Goal: Communication & Community: Answer question/provide support

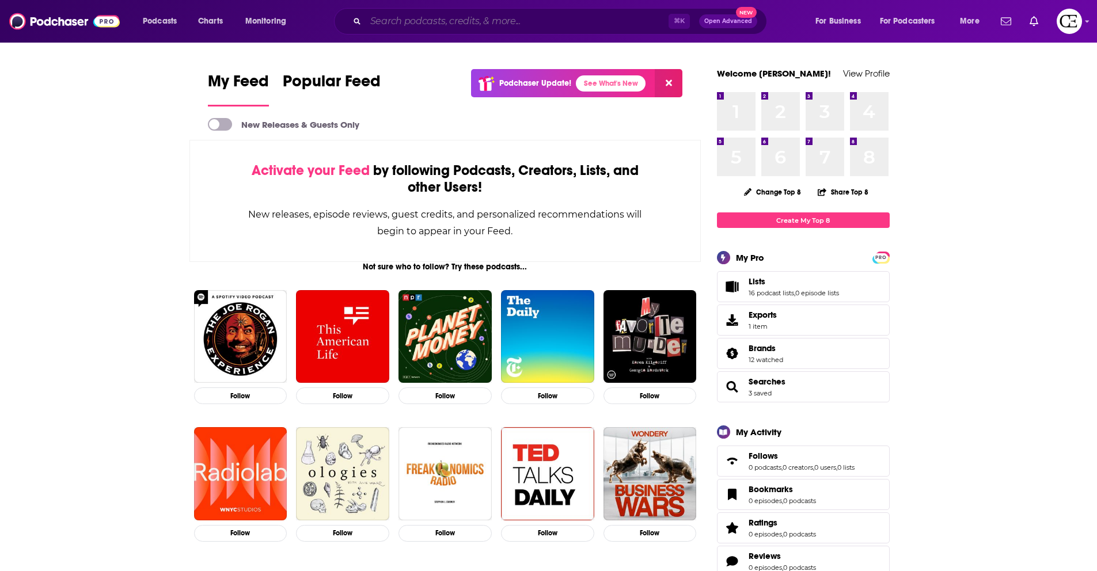
click at [397, 27] on input "Search podcasts, credits, & more..." at bounding box center [517, 21] width 303 height 18
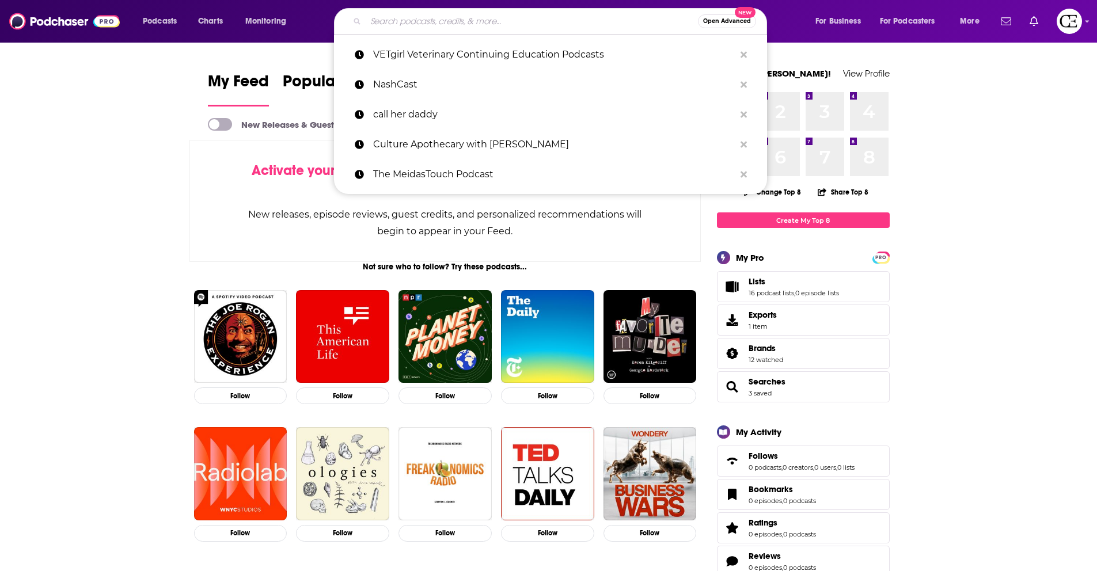
paste input "We Can Do Hard Things"
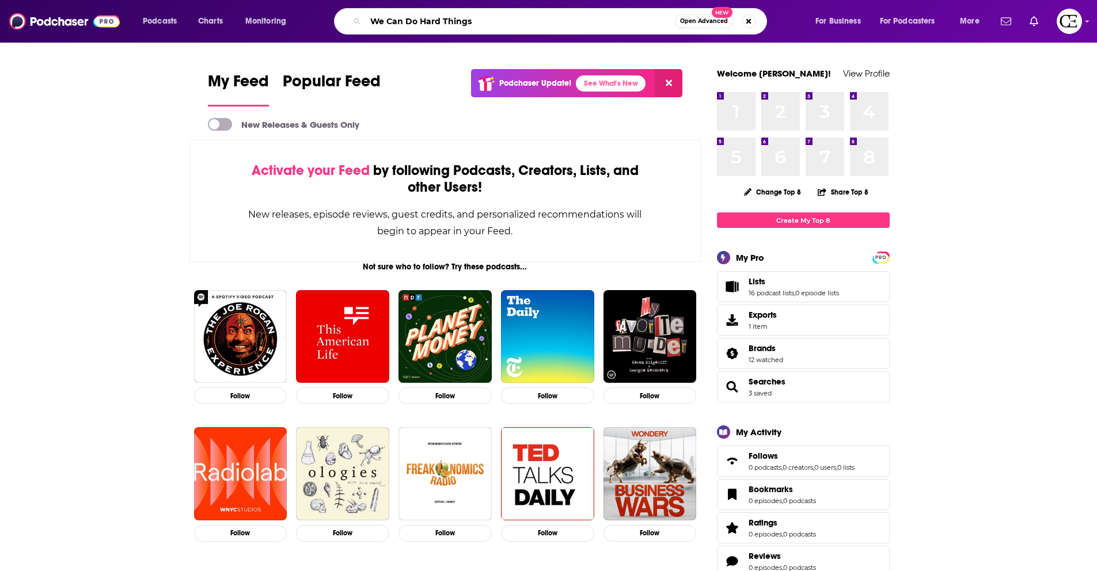
type input "We Can Do Hard Things"
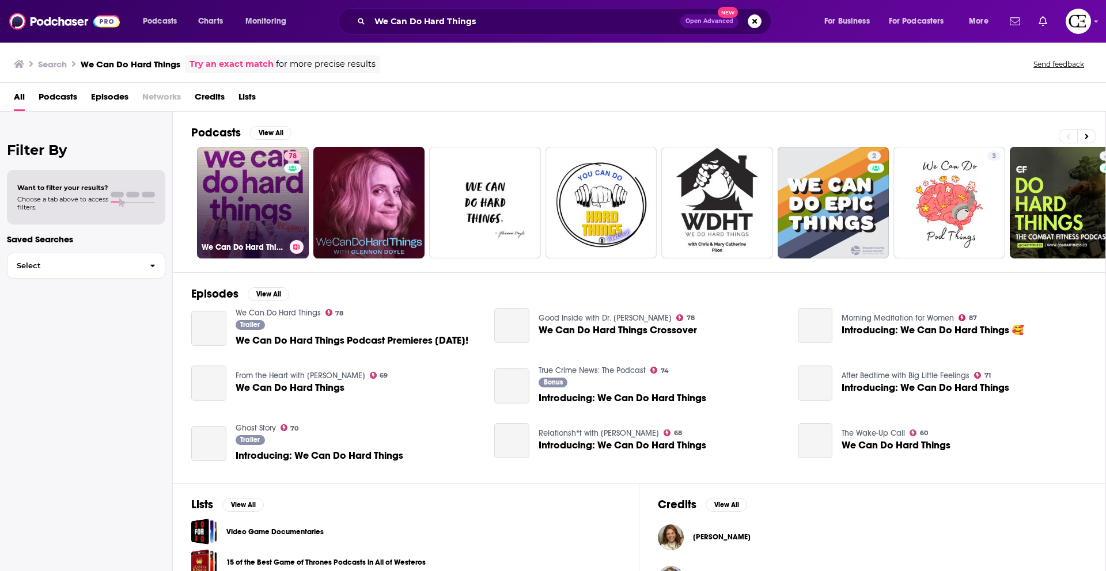
click at [238, 198] on link "78 We Can Do Hard Things" at bounding box center [253, 203] width 112 height 112
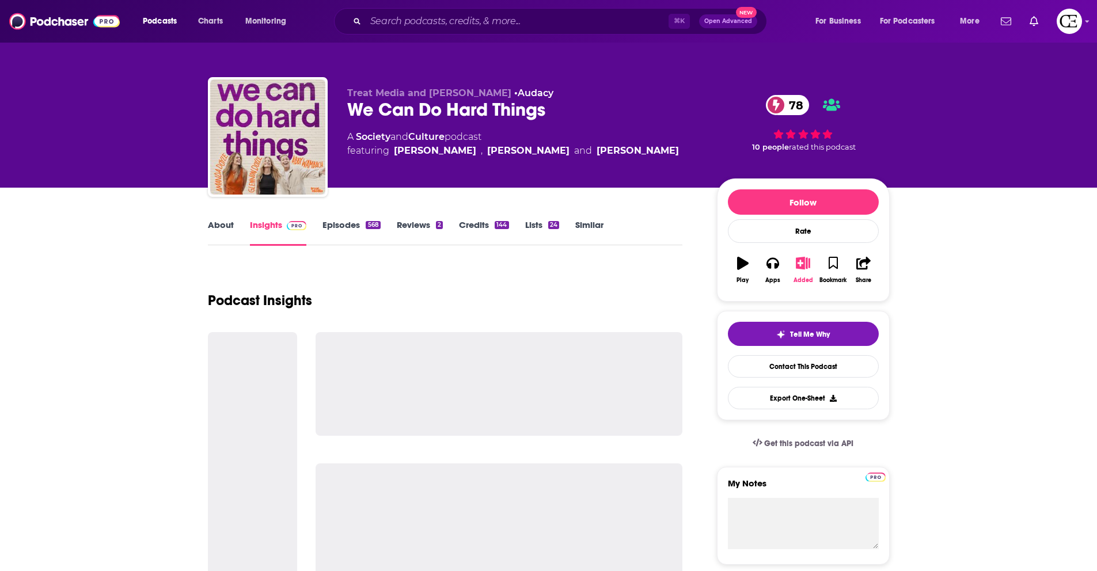
click at [811, 268] on button "Added" at bounding box center [803, 269] width 30 height 41
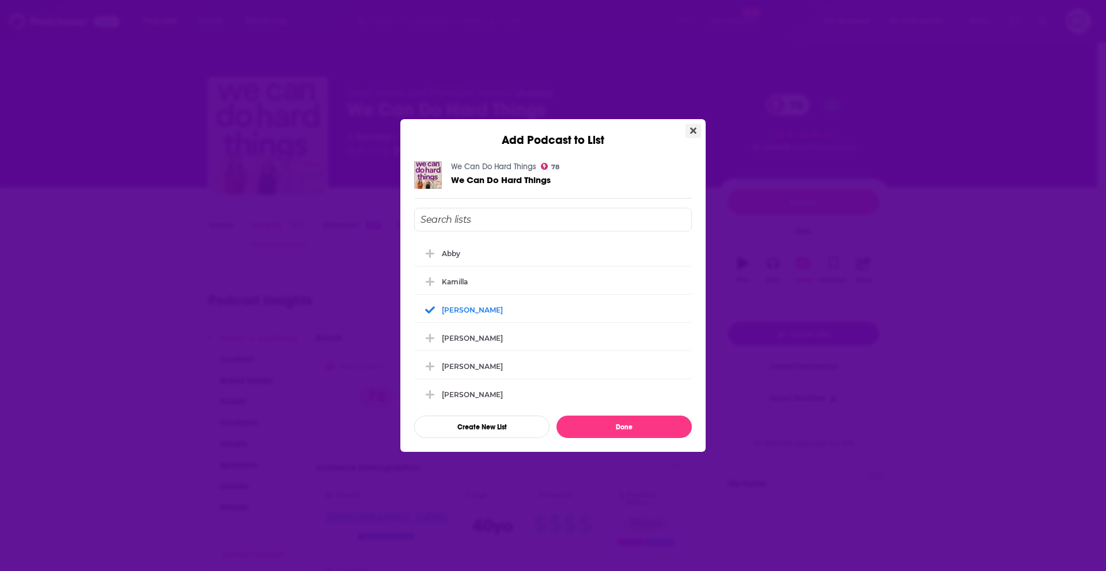
click at [692, 132] on icon "Close" at bounding box center [693, 130] width 6 height 9
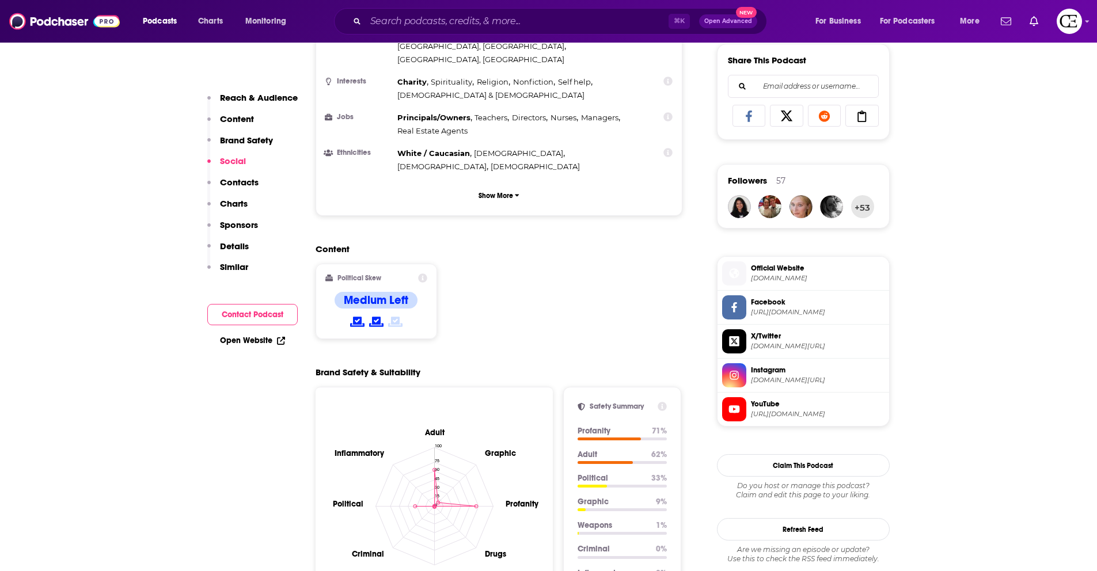
scroll to position [382, 0]
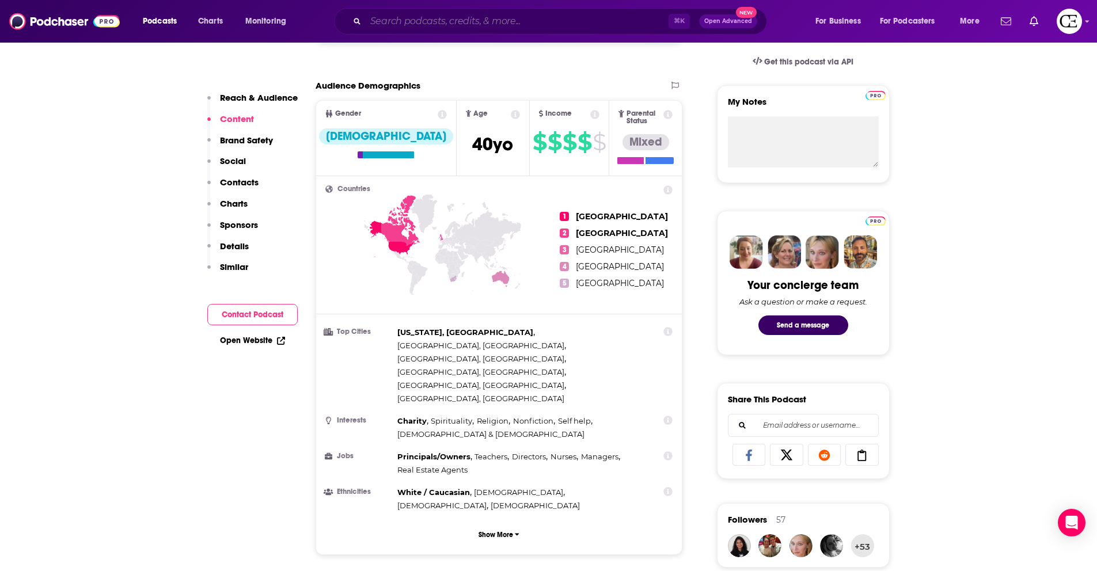
click at [431, 21] on input "Search podcasts, credits, & more..." at bounding box center [517, 21] width 303 height 18
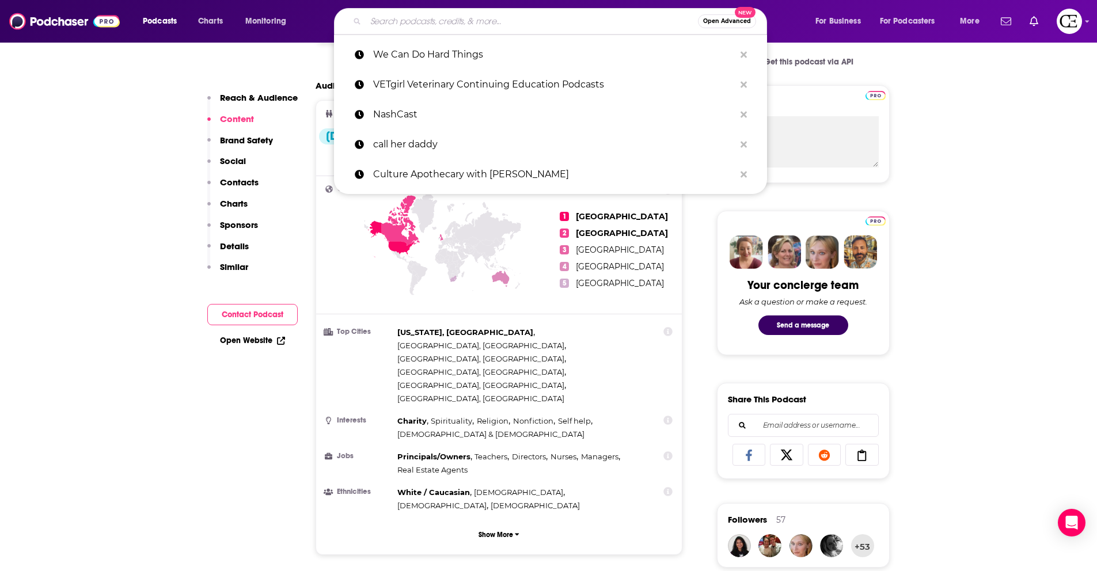
paste input "Correct Opinions with [PERSON_NAME] and [PERSON_NAME]"
type input "Correct Opinions with [PERSON_NAME] and [PERSON_NAME]"
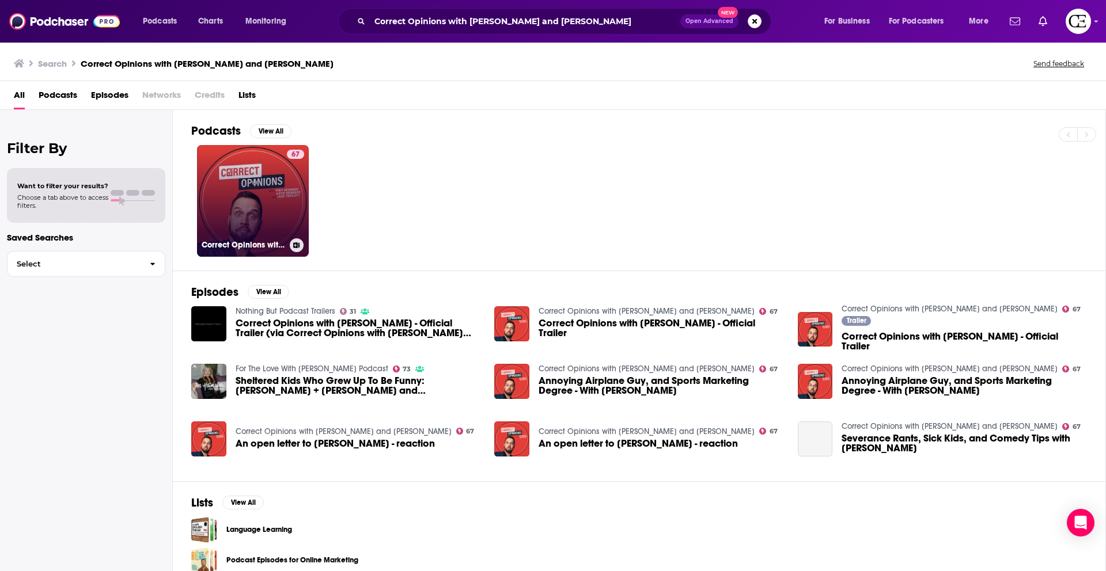
click at [263, 172] on link "67 Correct Opinions with [PERSON_NAME] and [PERSON_NAME]" at bounding box center [253, 201] width 112 height 112
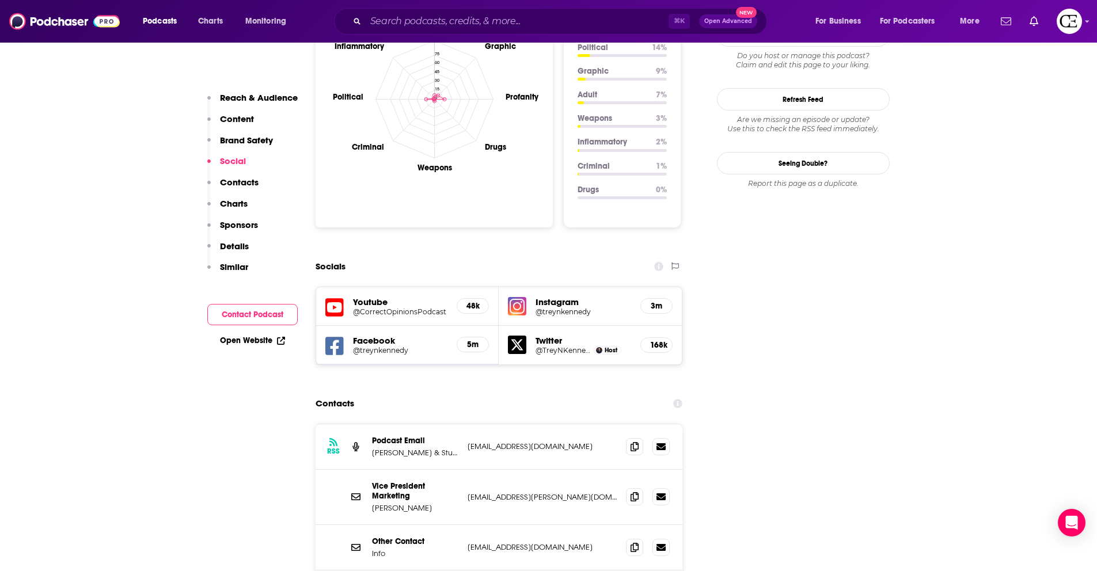
scroll to position [1142, 0]
click at [447, 21] on input "Search podcasts, credits, & more..." at bounding box center [517, 21] width 303 height 18
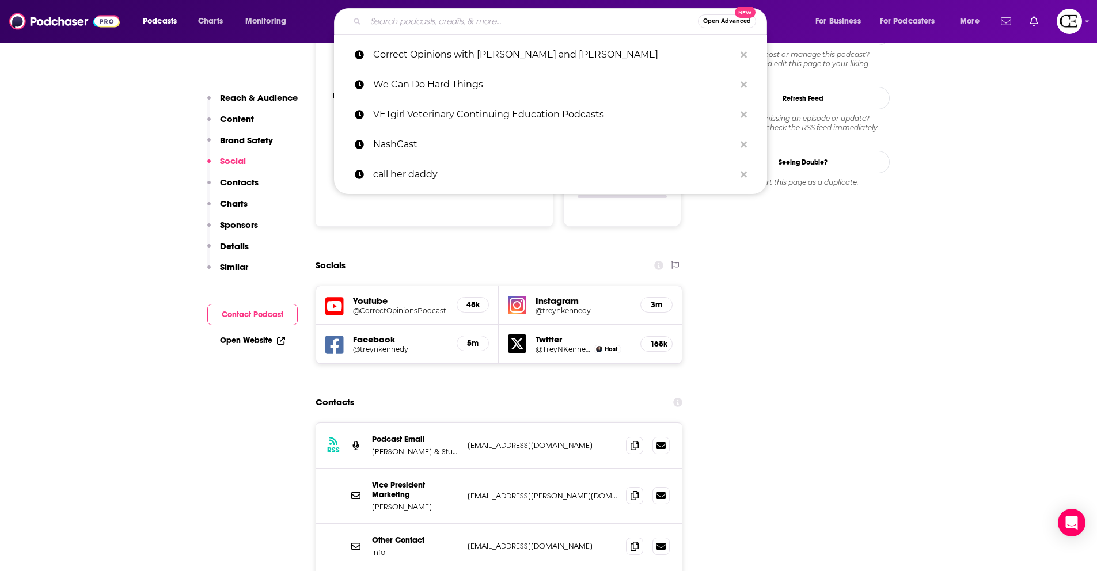
paste input "[PERSON_NAME] Show"
type input "[PERSON_NAME] Show"
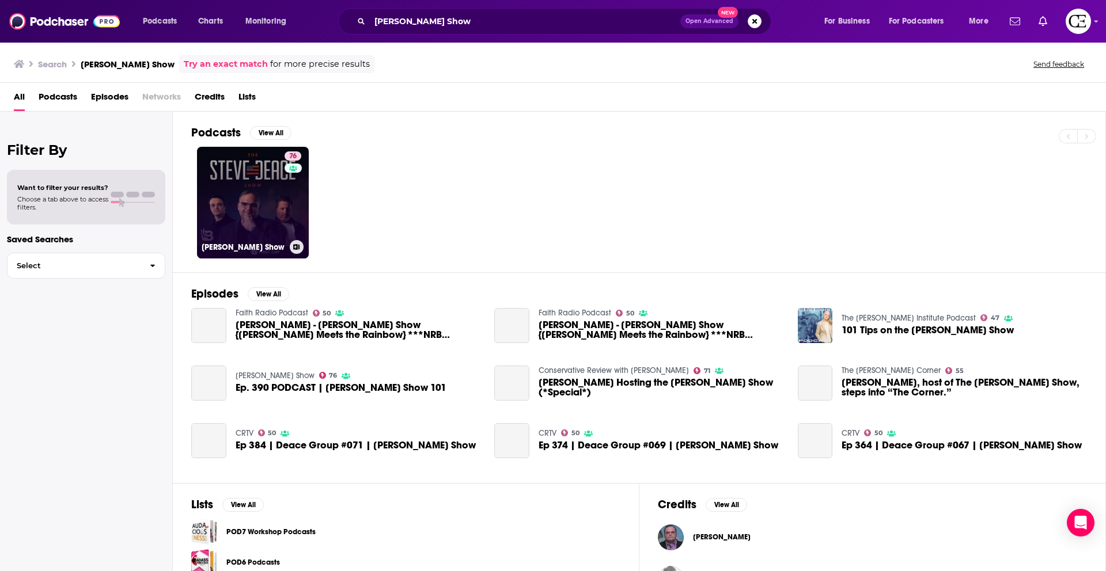
click at [268, 189] on link "76 [PERSON_NAME] Show" at bounding box center [253, 203] width 112 height 112
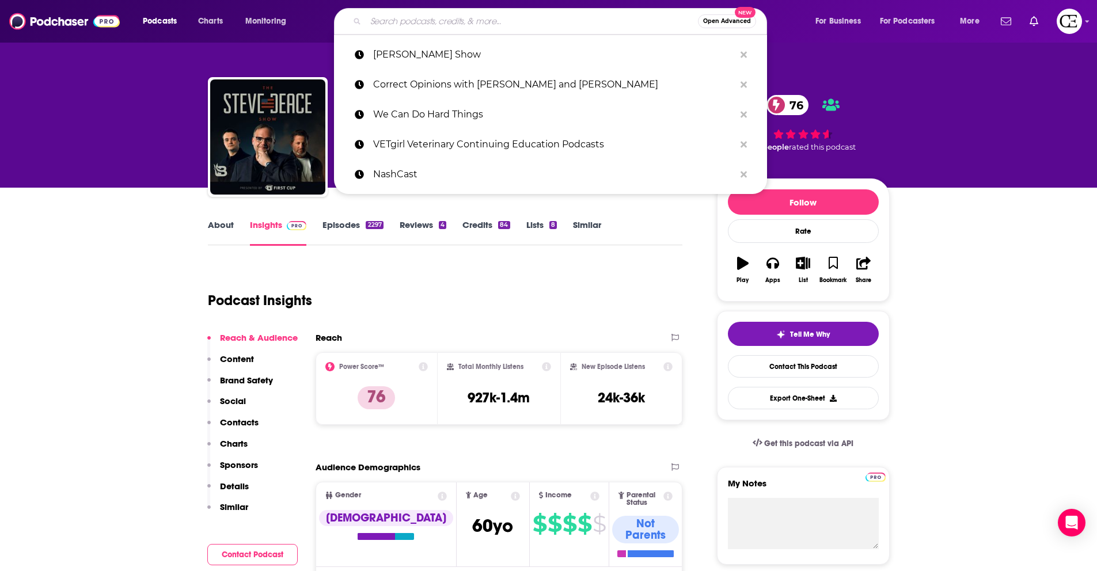
click at [380, 21] on input "Search podcasts, credits, & more..." at bounding box center [532, 21] width 332 height 18
paste input "The Diary Of A CEO with [PERSON_NAME]"
type input "The Diary Of A CEO with [PERSON_NAME]"
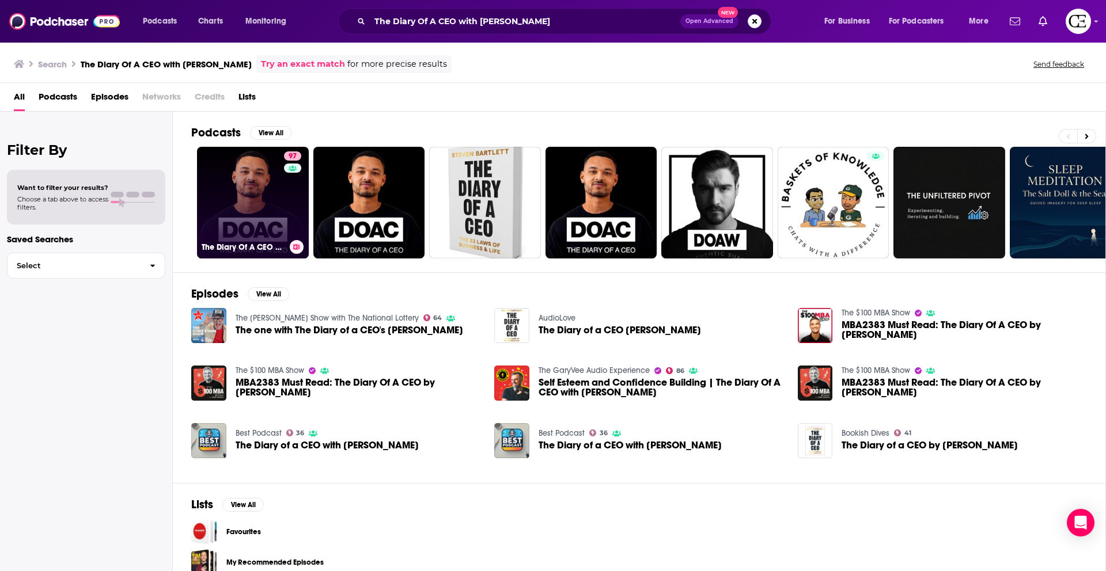
click at [267, 187] on link "97 The Diary Of A CEO with [PERSON_NAME]" at bounding box center [253, 203] width 112 height 112
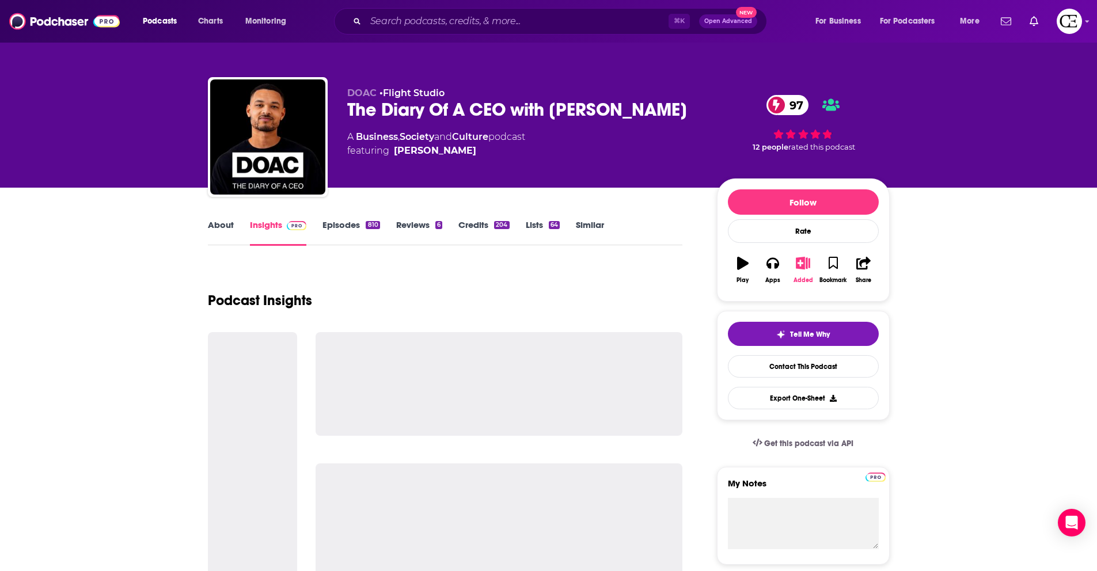
click at [799, 266] on icon "button" at bounding box center [803, 263] width 14 height 13
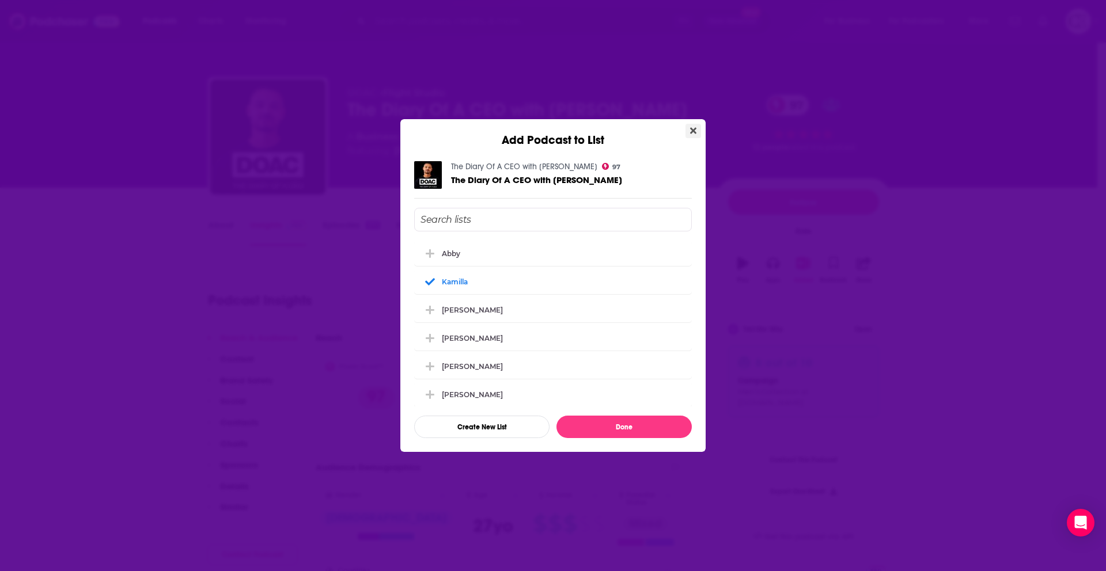
click at [692, 130] on icon "Close" at bounding box center [693, 131] width 6 height 6
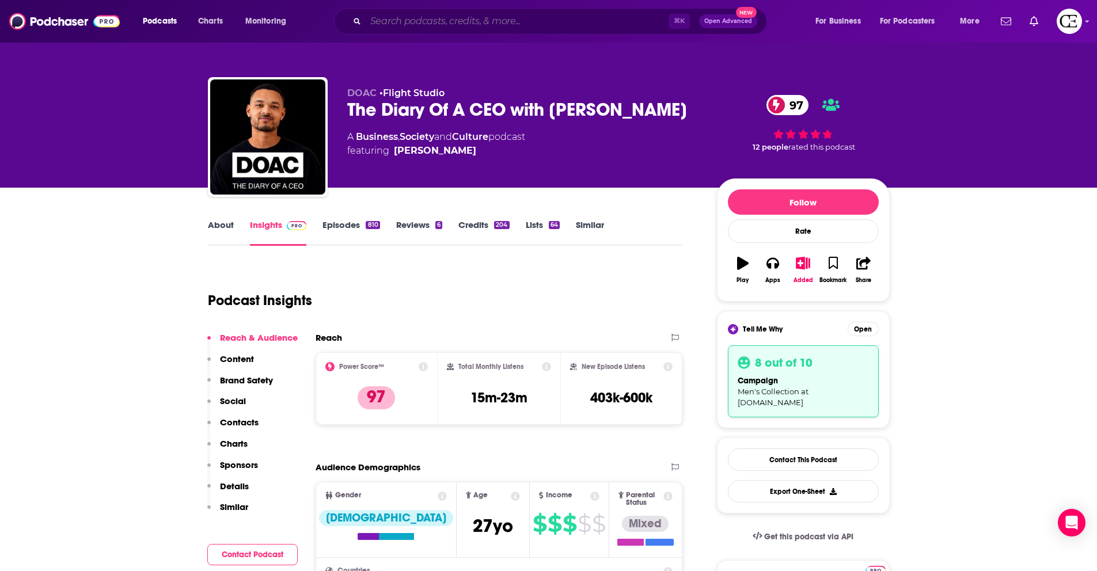
click at [398, 21] on input "Search podcasts, credits, & more..." at bounding box center [517, 21] width 303 height 18
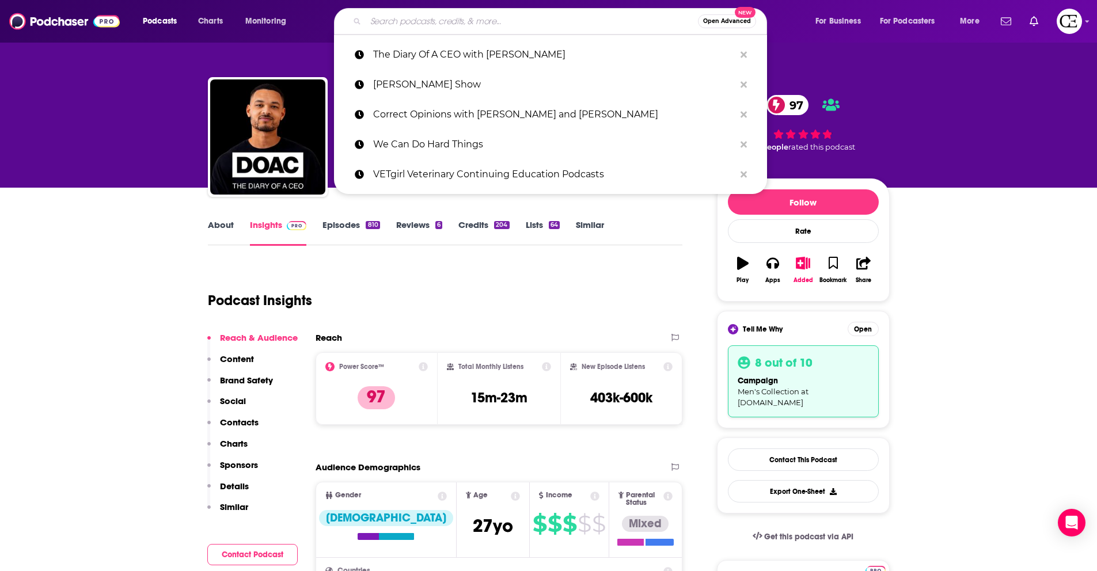
paste input "Mind Pump: Raw Fitness Truth"
type input "Mind Pump: Raw Fitness Truth"
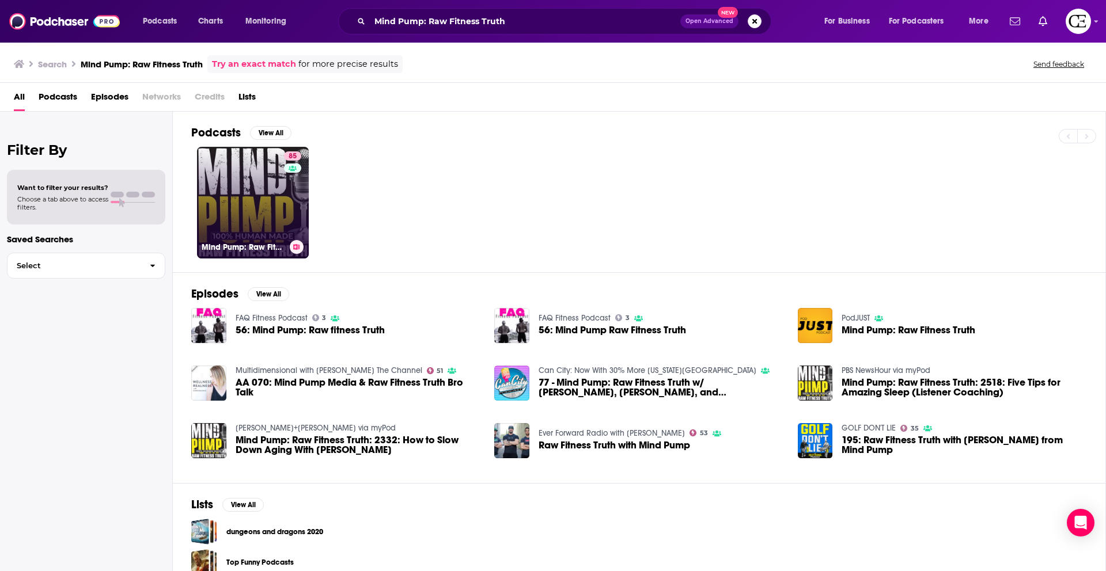
click at [272, 184] on link "85 Mind Pump: Raw Fitness Truth" at bounding box center [253, 203] width 112 height 112
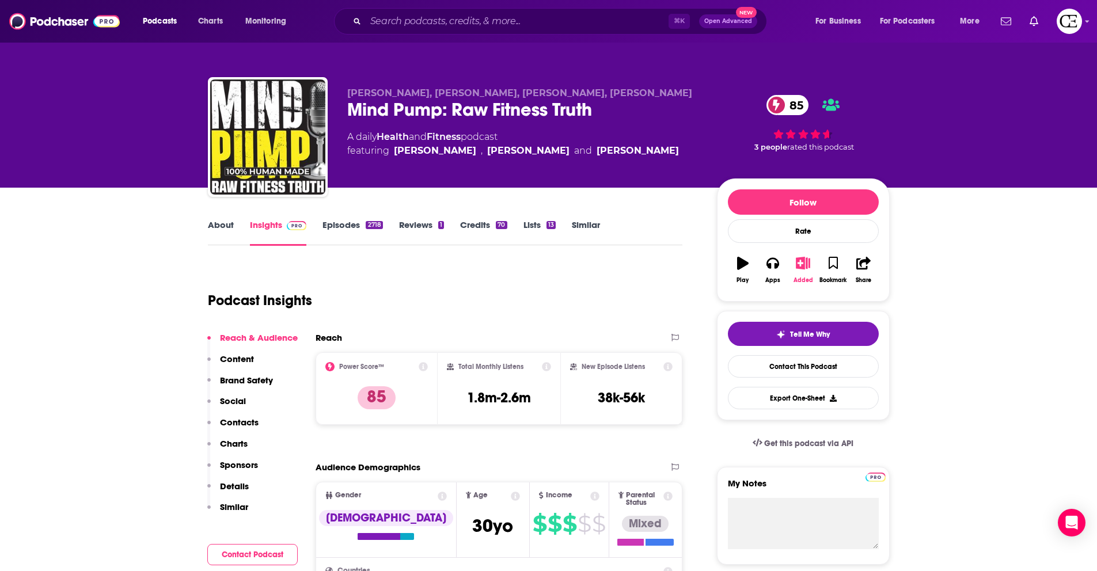
click at [806, 264] on icon "button" at bounding box center [803, 263] width 14 height 13
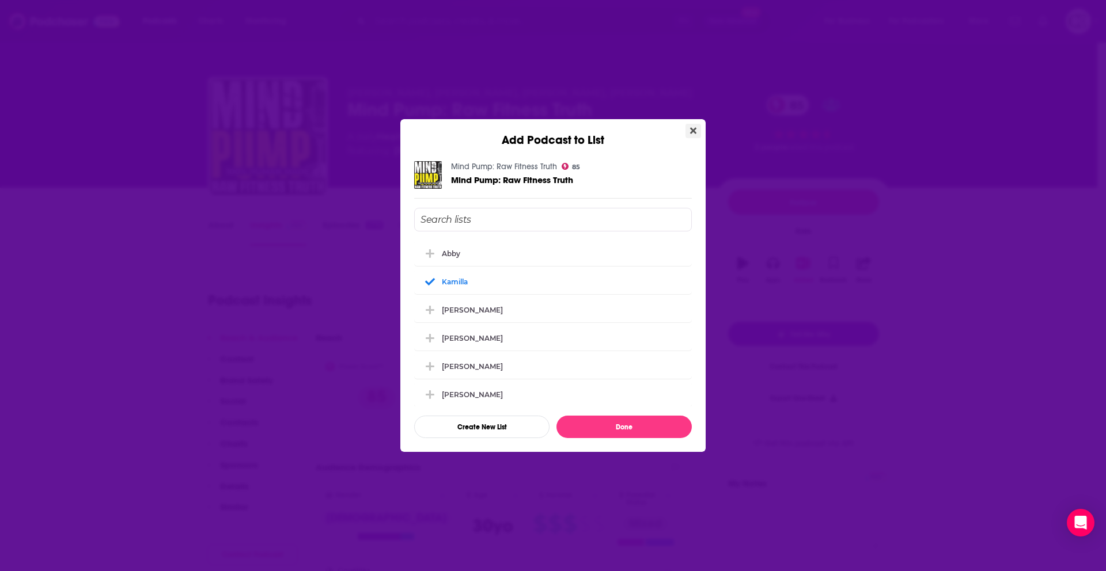
click at [697, 127] on button "Close" at bounding box center [693, 131] width 16 height 14
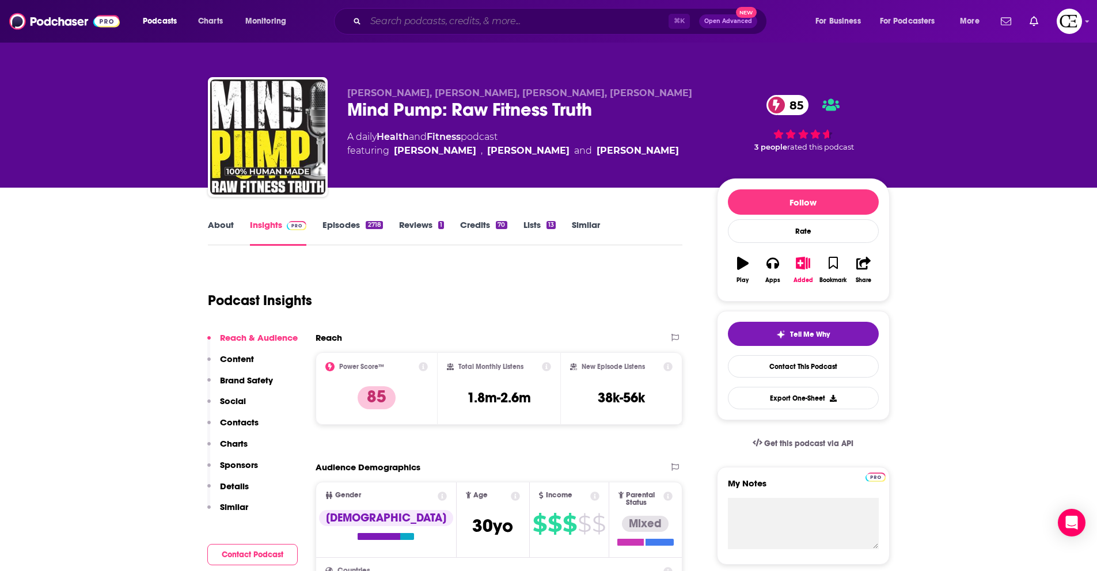
click at [447, 22] on input "Search podcasts, credits, & more..." at bounding box center [517, 21] width 303 height 18
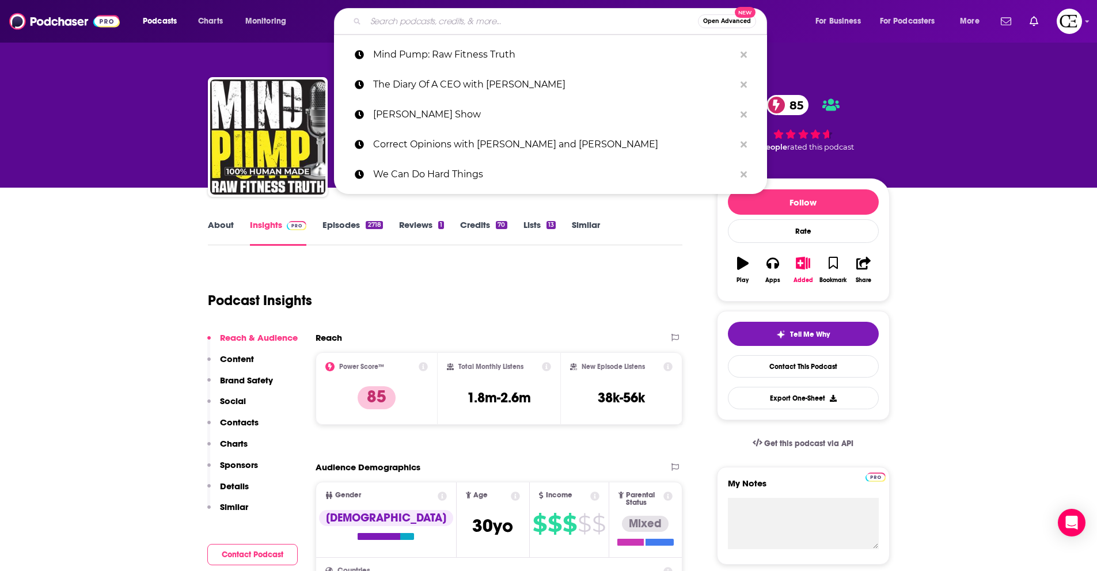
paste input "The Art of Manliness"
type input "The Art of Manliness"
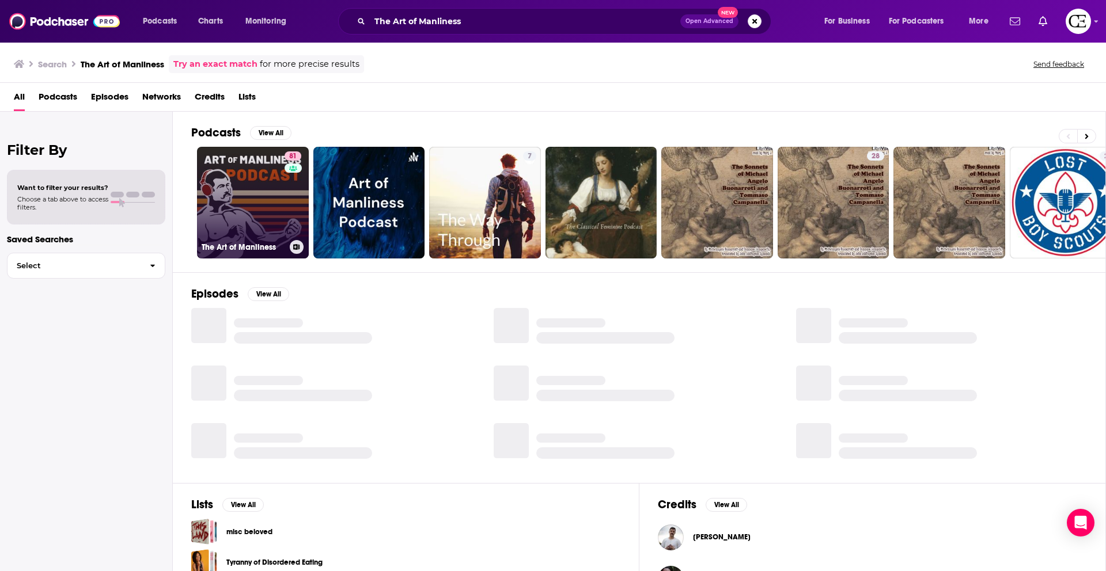
click at [267, 188] on link "81 The Art of Manliness" at bounding box center [253, 203] width 112 height 112
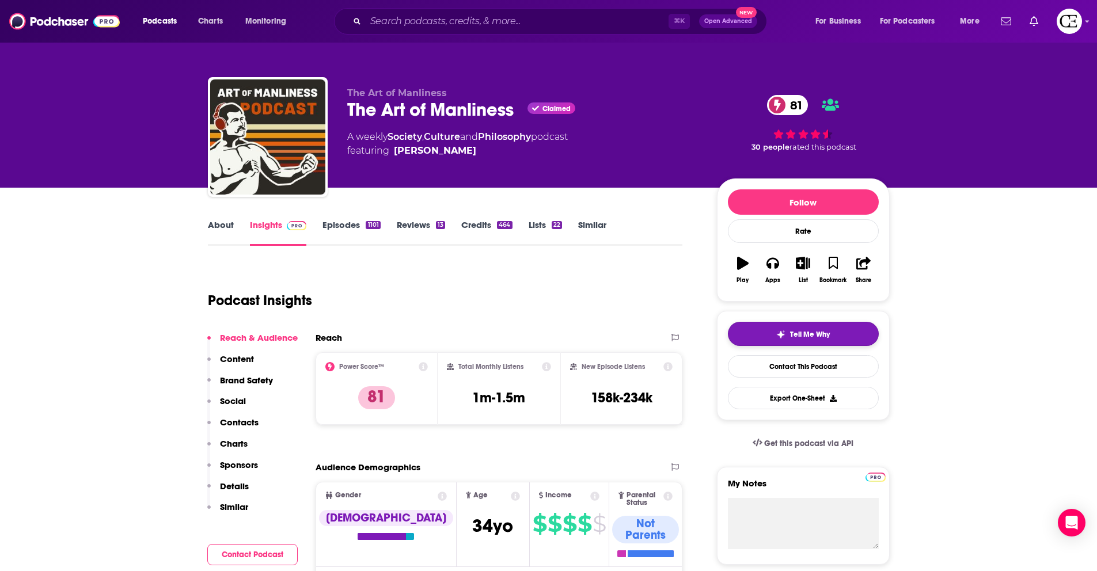
click at [743, 328] on button "Tell Me Why" at bounding box center [803, 334] width 151 height 24
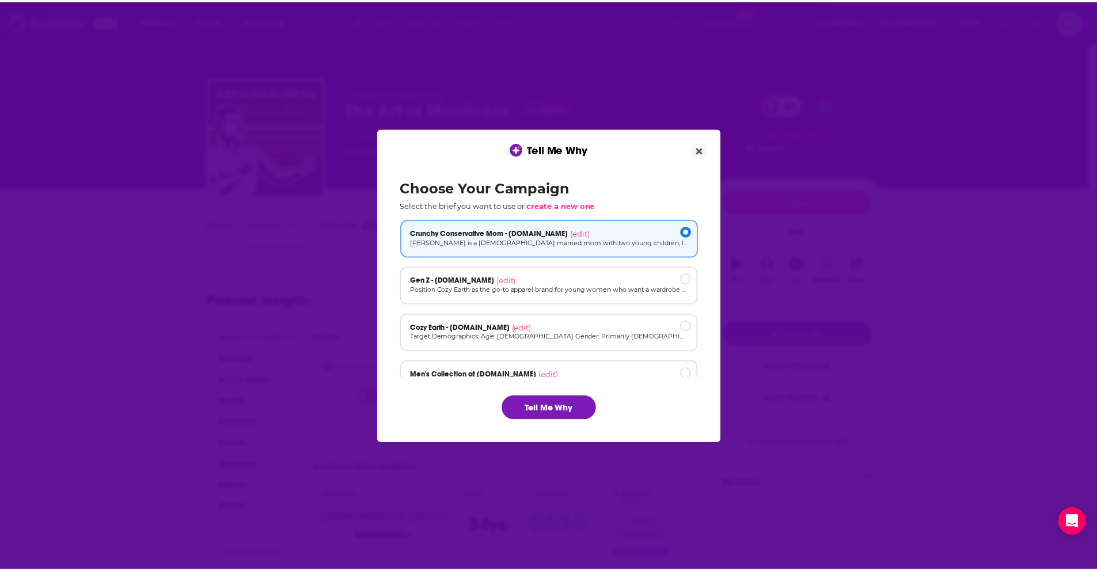
scroll to position [17, 0]
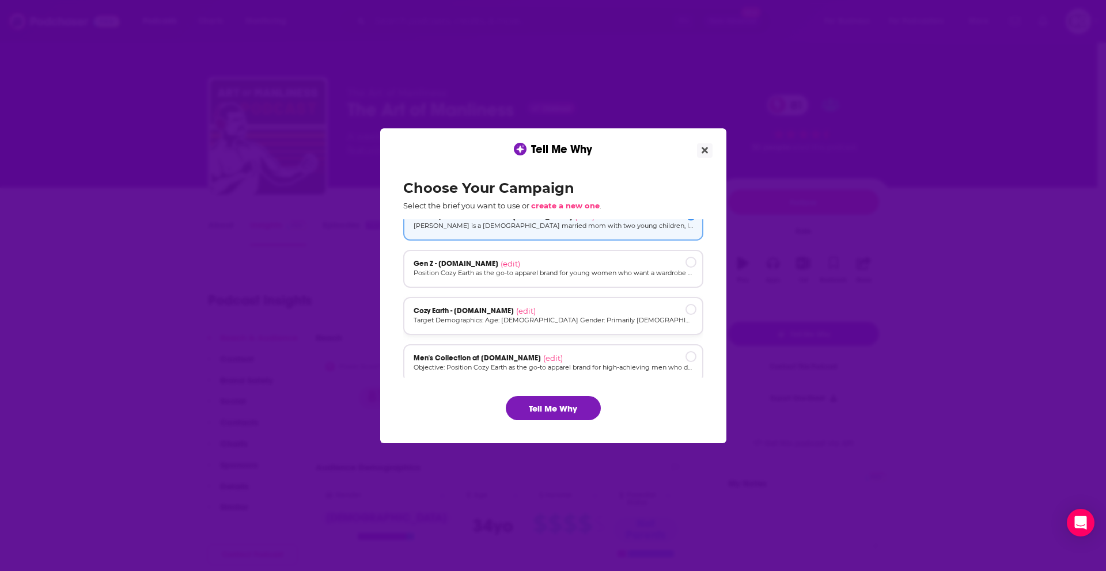
click at [579, 312] on div "Cozy Earth - [DOMAIN_NAME] (edit)" at bounding box center [552, 310] width 279 height 9
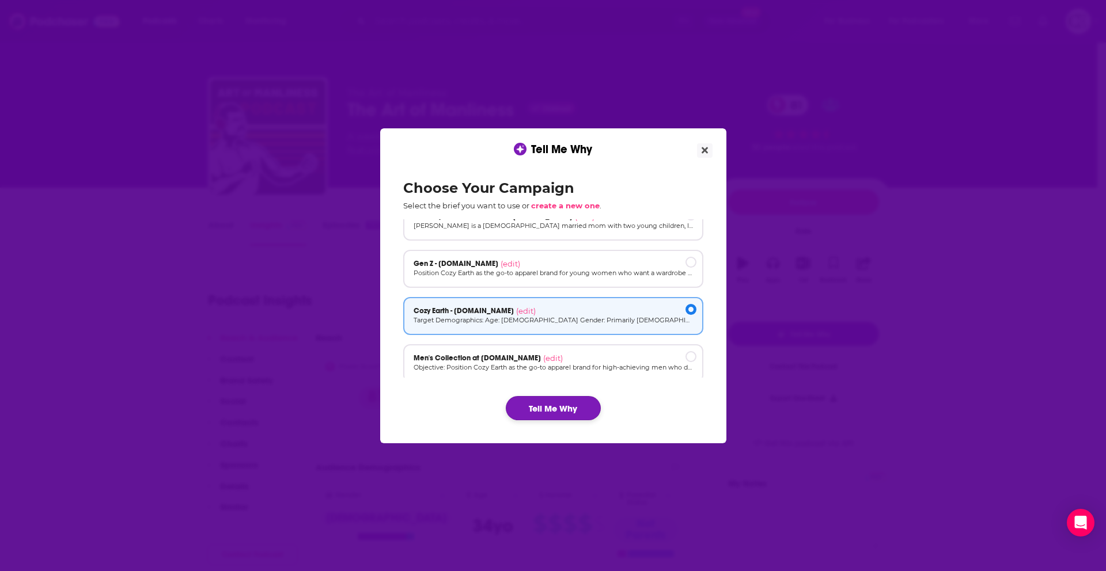
click at [550, 409] on button "Tell Me Why" at bounding box center [553, 408] width 95 height 24
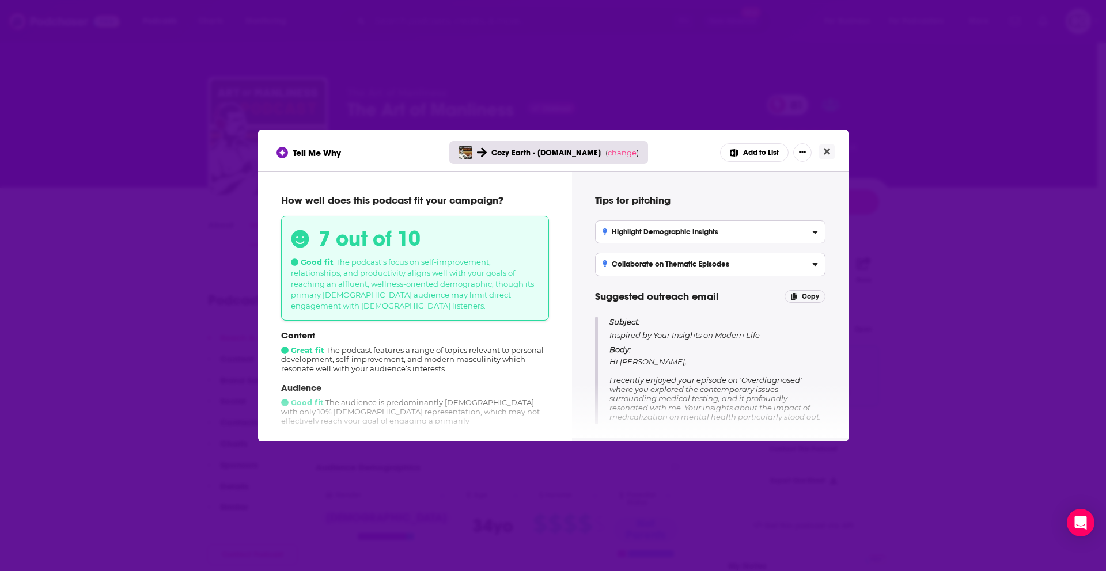
click at [759, 149] on button "Add to List" at bounding box center [754, 152] width 69 height 18
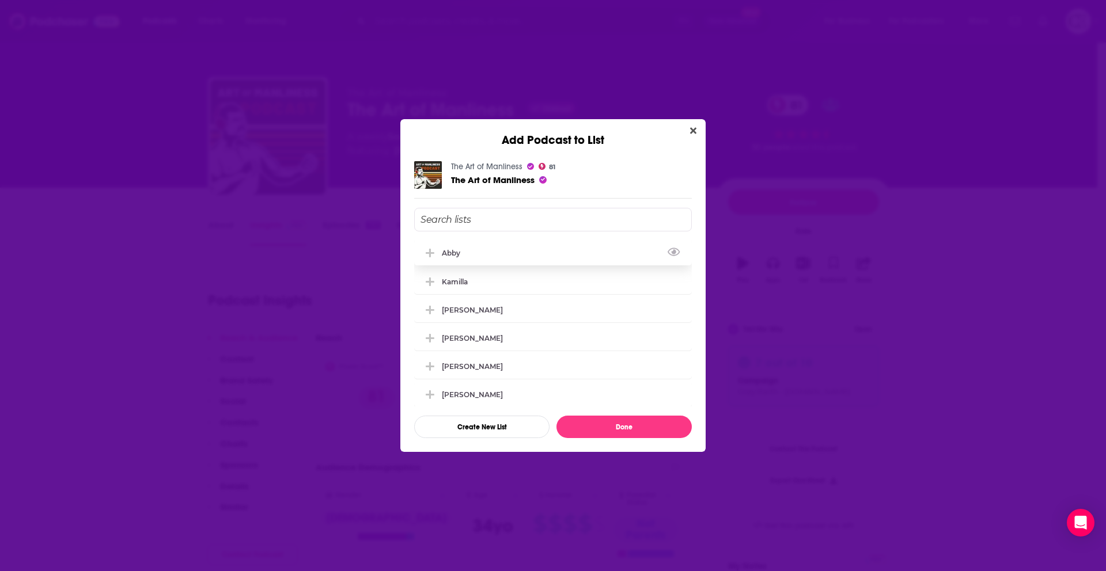
click at [427, 254] on icon "Add Podcast To List" at bounding box center [430, 253] width 9 height 10
click at [607, 435] on button "Done" at bounding box center [623, 427] width 135 height 22
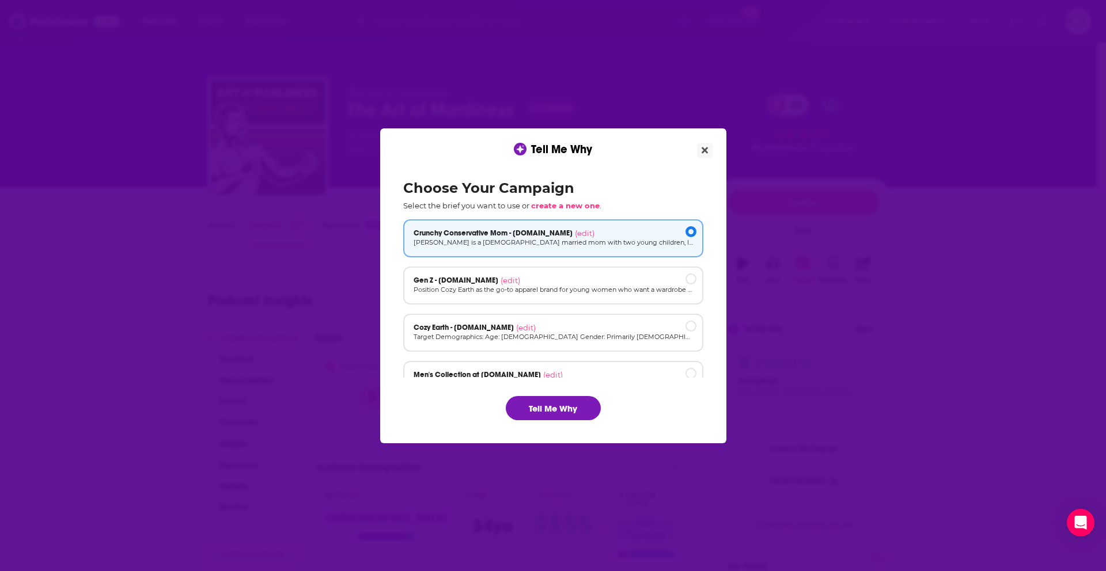
click at [250, 245] on div "Tell Me Why Choose Your Campaign Select the brief you want to use or create a n…" at bounding box center [553, 285] width 1106 height 571
click at [705, 157] on button "Close" at bounding box center [705, 150] width 16 height 14
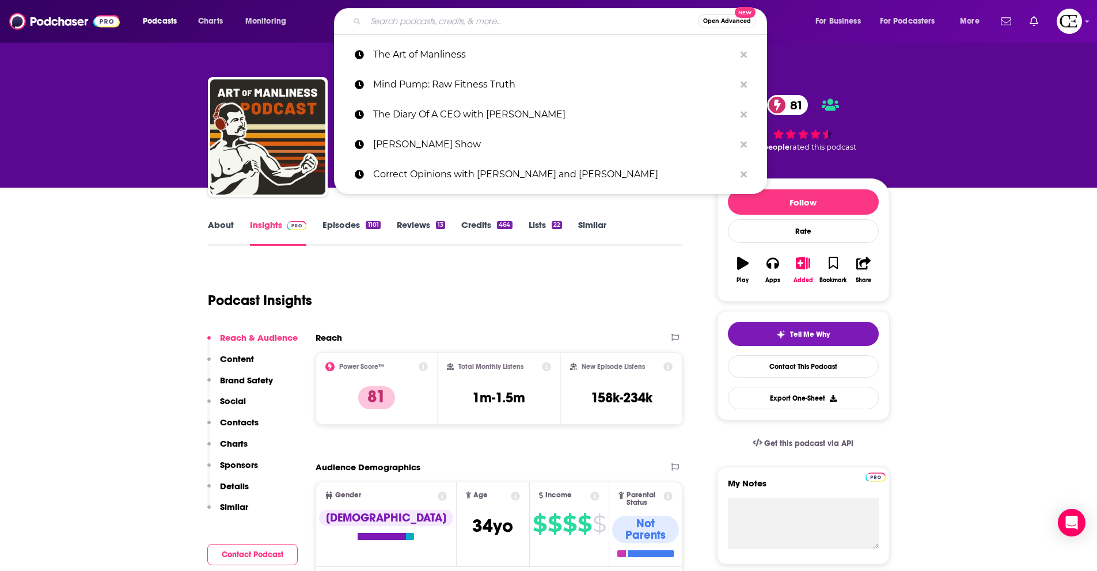
click at [429, 28] on input "Search podcasts, credits, & more..." at bounding box center [532, 21] width 332 height 18
paste input "Armchair Expert with [PERSON_NAME]"
type input "Armchair Expert with [PERSON_NAME]"
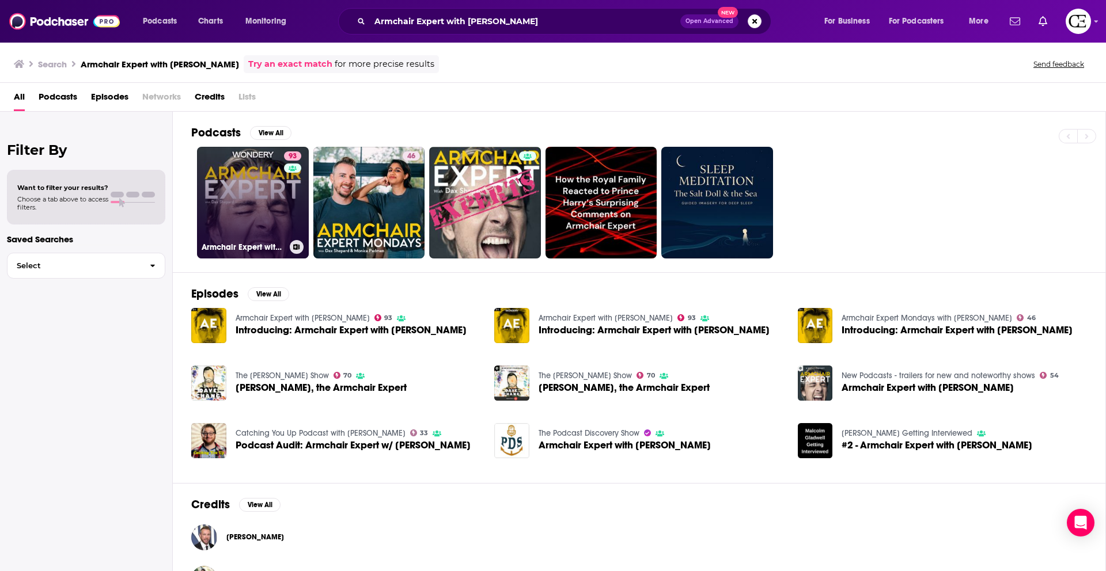
click at [273, 199] on link "93 Armchair Expert with [PERSON_NAME]" at bounding box center [253, 203] width 112 height 112
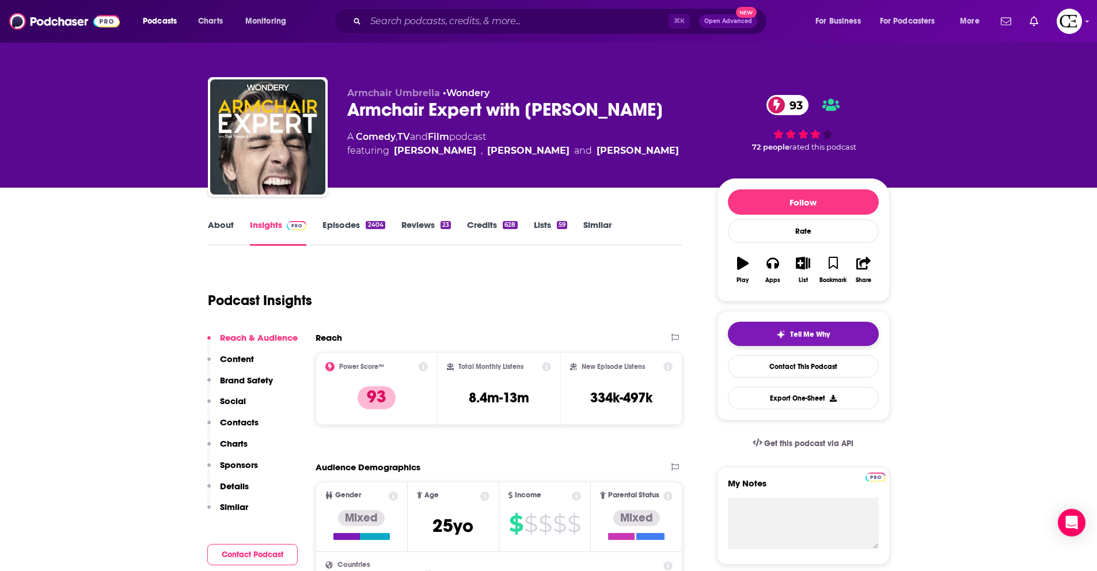
click at [807, 335] on span "Tell Me Why" at bounding box center [810, 334] width 40 height 9
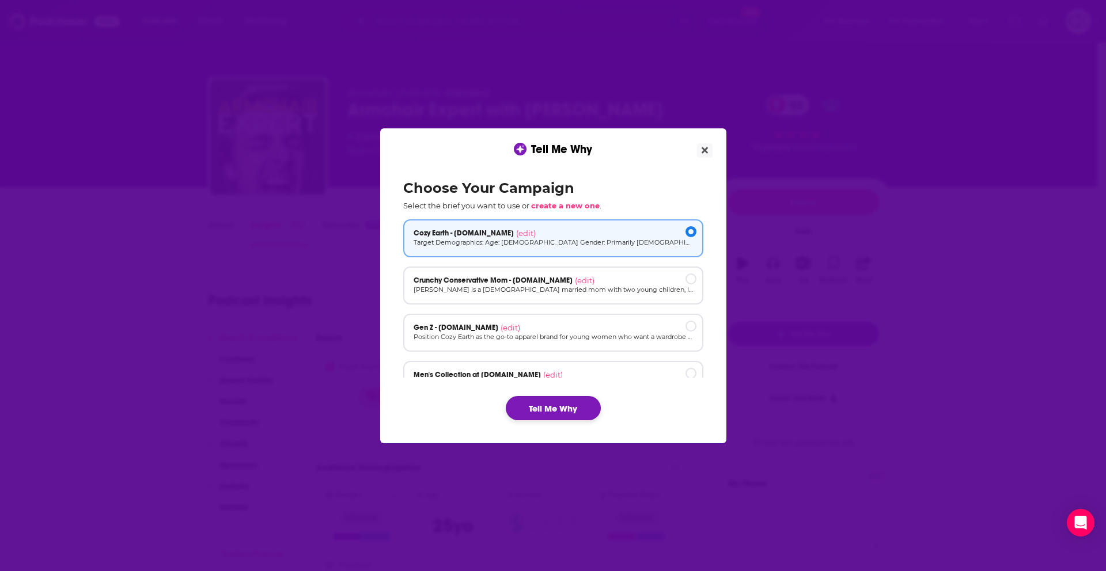
click at [581, 403] on button "Tell Me Why" at bounding box center [553, 408] width 95 height 24
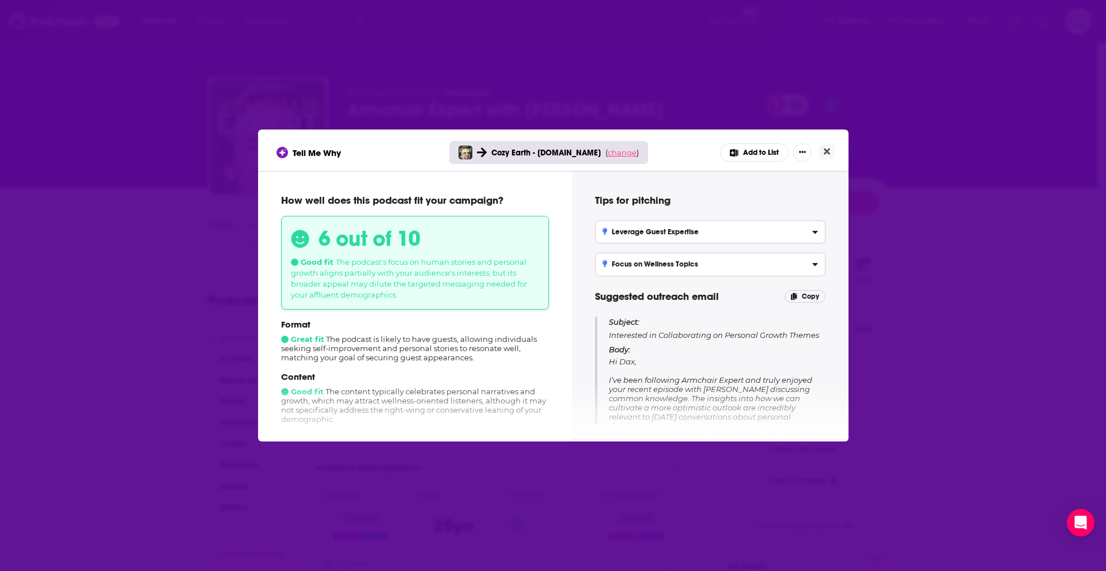
click at [612, 153] on span "change" at bounding box center [621, 152] width 29 height 9
click at [649, 235] on button "Change campaign" at bounding box center [638, 238] width 78 height 14
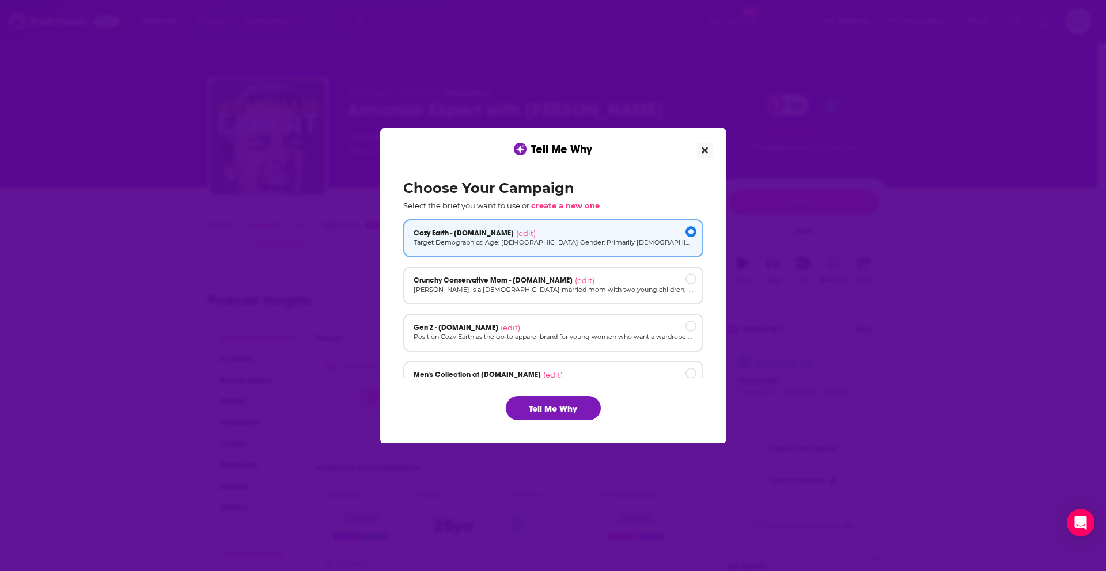
click at [704, 154] on icon "Close" at bounding box center [704, 150] width 6 height 9
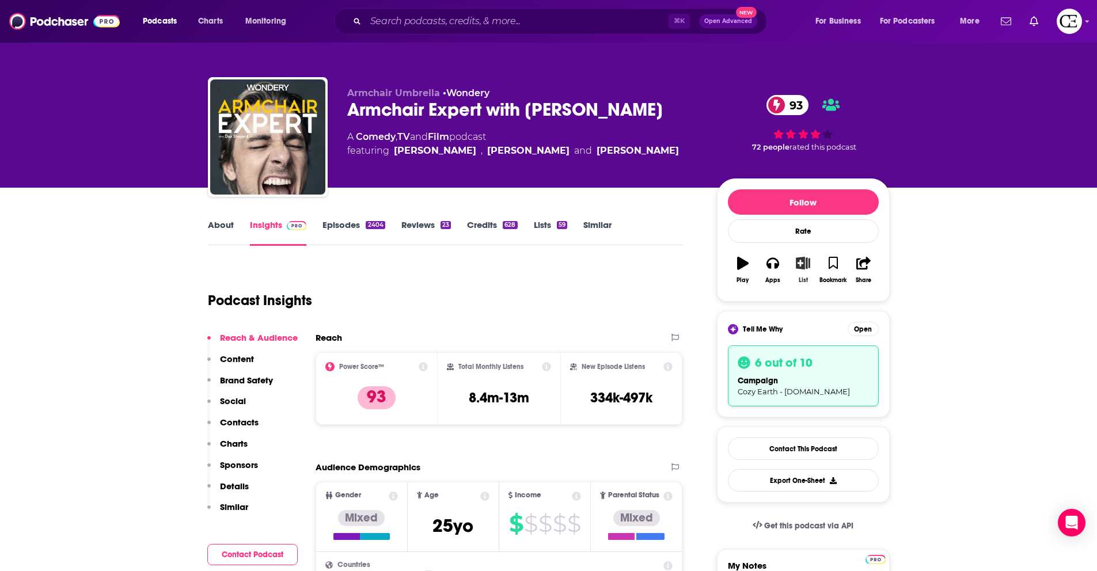
click at [804, 253] on button "List" at bounding box center [803, 269] width 30 height 41
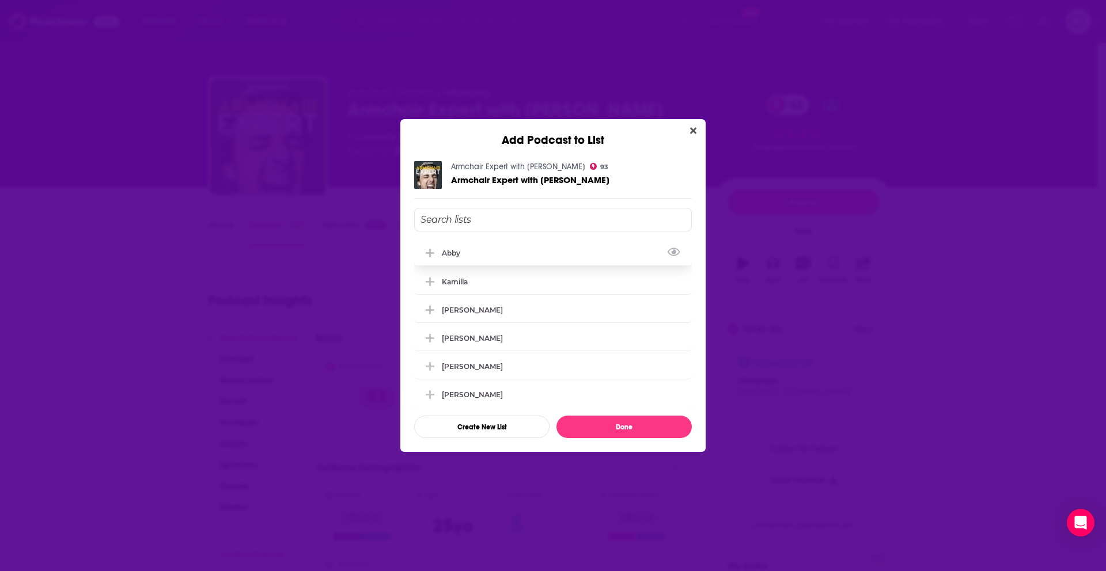
click at [431, 253] on icon "Add Podcast To List" at bounding box center [430, 253] width 9 height 9
click at [642, 436] on button "Done" at bounding box center [623, 427] width 135 height 22
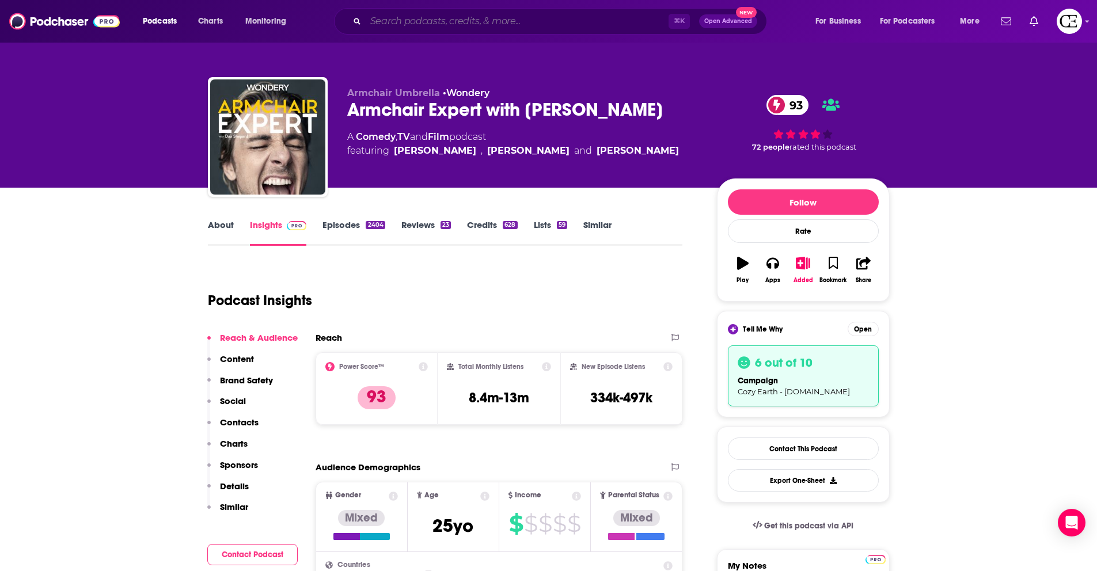
click at [394, 26] on input "Search podcasts, credits, & more..." at bounding box center [517, 21] width 303 height 18
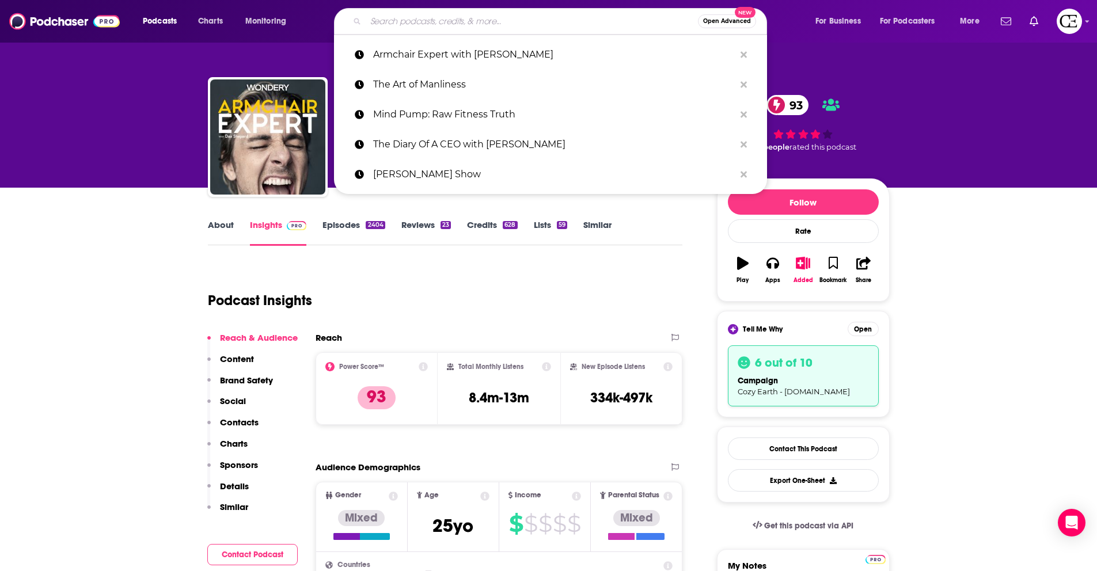
paste input "The Daily Stoic"
type input "The Daily Stoic"
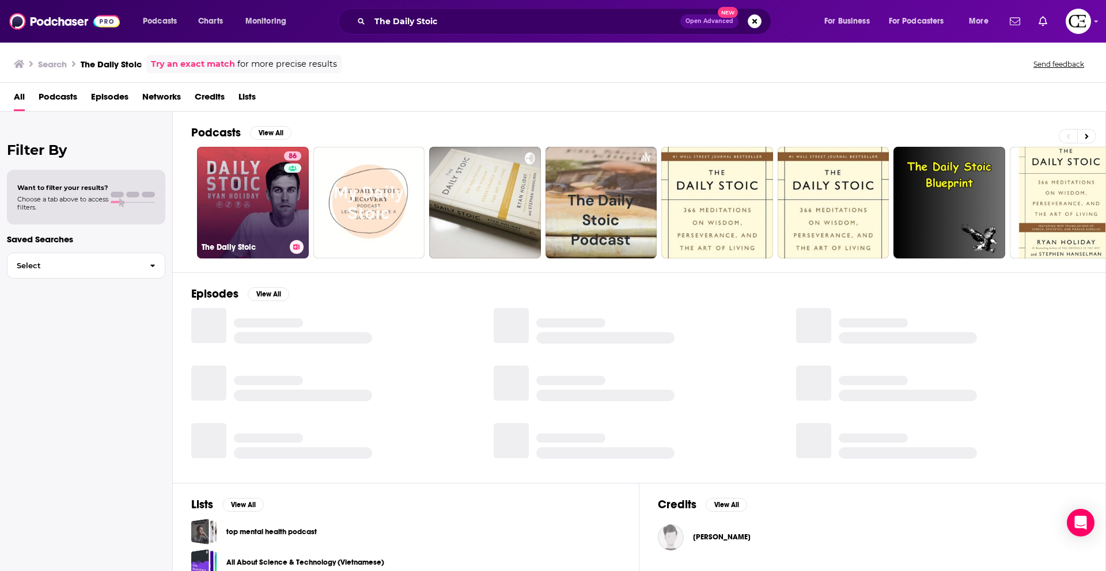
click at [267, 192] on link "86 The Daily Stoic" at bounding box center [253, 203] width 112 height 112
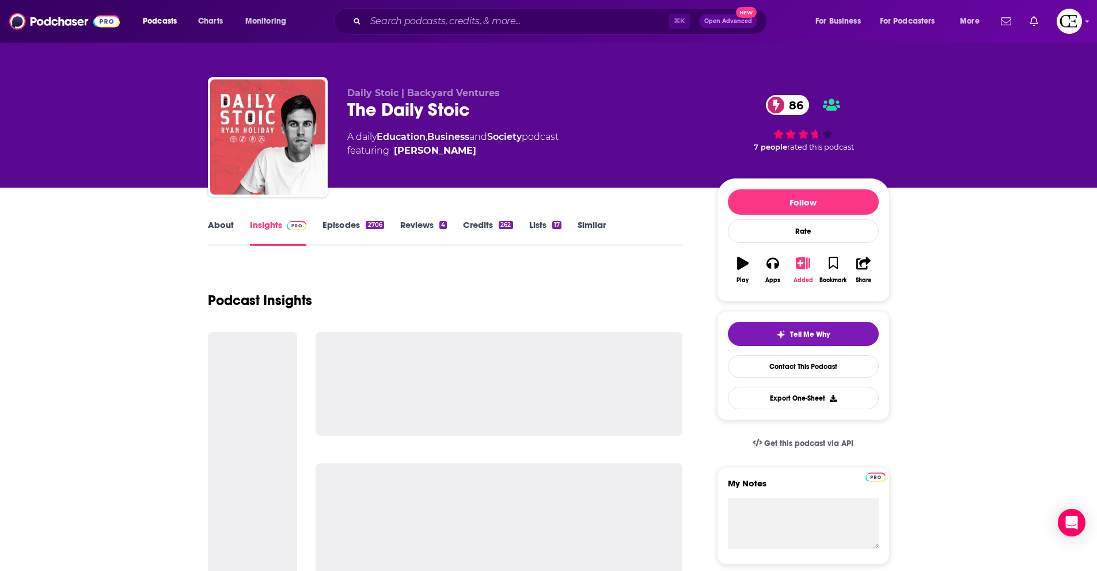
click at [801, 265] on icon "button" at bounding box center [803, 263] width 14 height 13
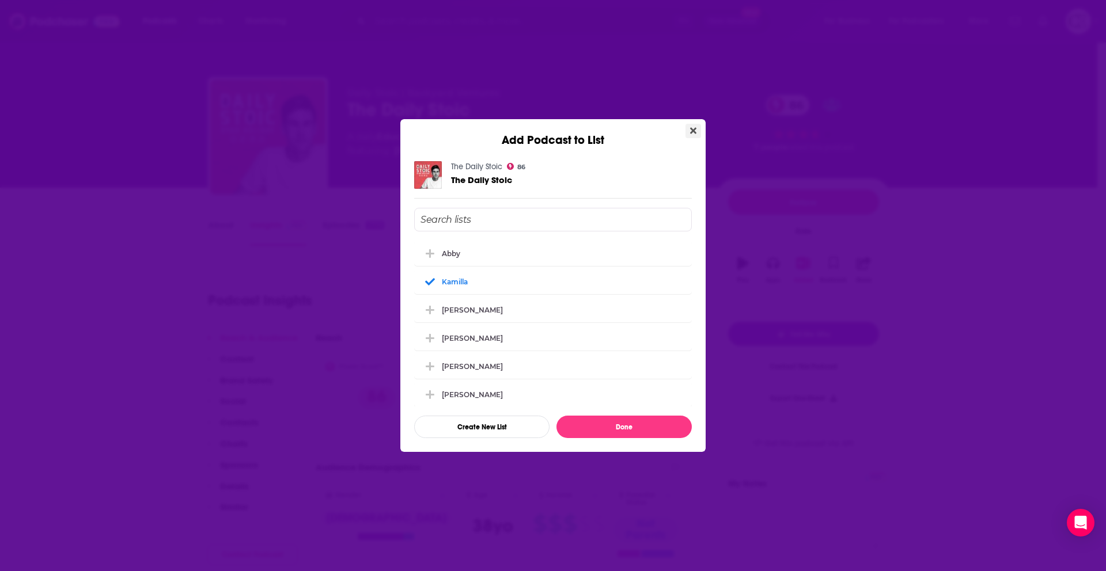
click at [692, 130] on icon "Close" at bounding box center [693, 131] width 6 height 6
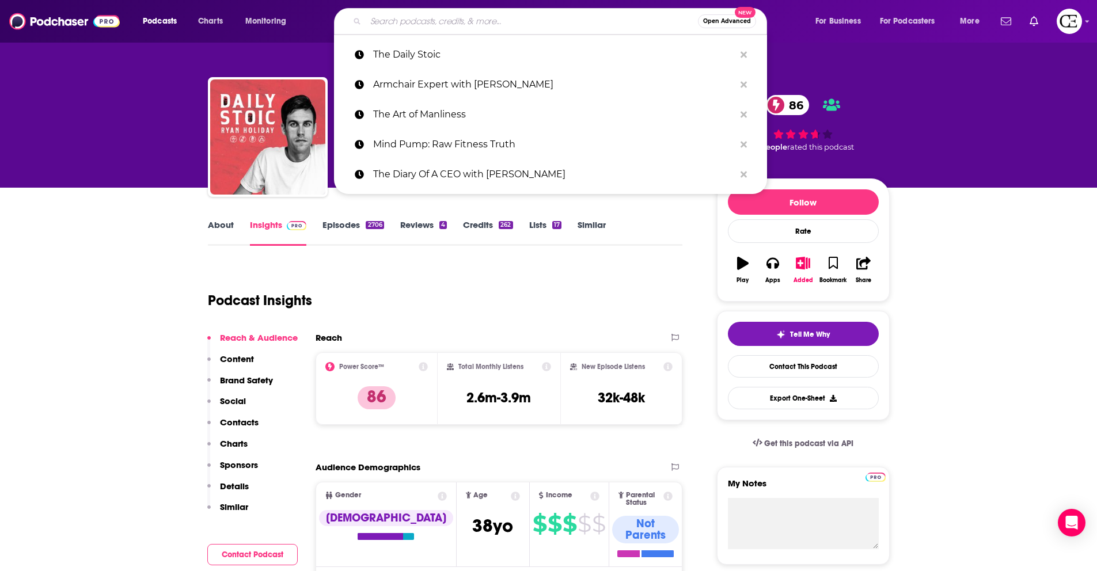
click at [445, 20] on input "Search podcasts, credits, & more..." at bounding box center [532, 21] width 332 height 18
paste input "All-In with [PERSON_NAME], [PERSON_NAME] & [PERSON_NAME]"
type input "All-In with [PERSON_NAME], [PERSON_NAME] & [PERSON_NAME]"
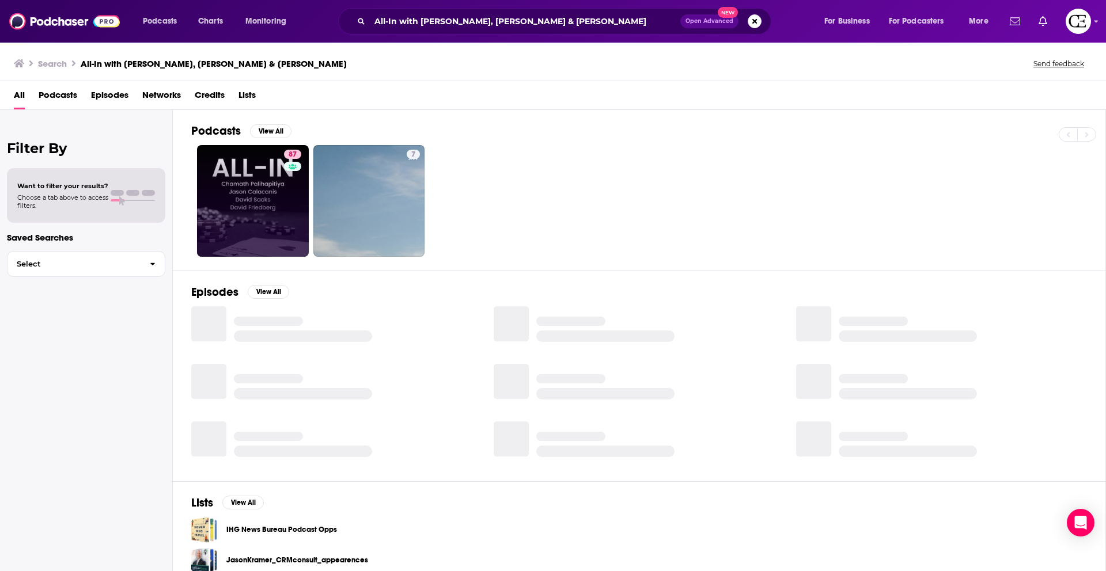
click at [255, 187] on link "87" at bounding box center [253, 201] width 112 height 112
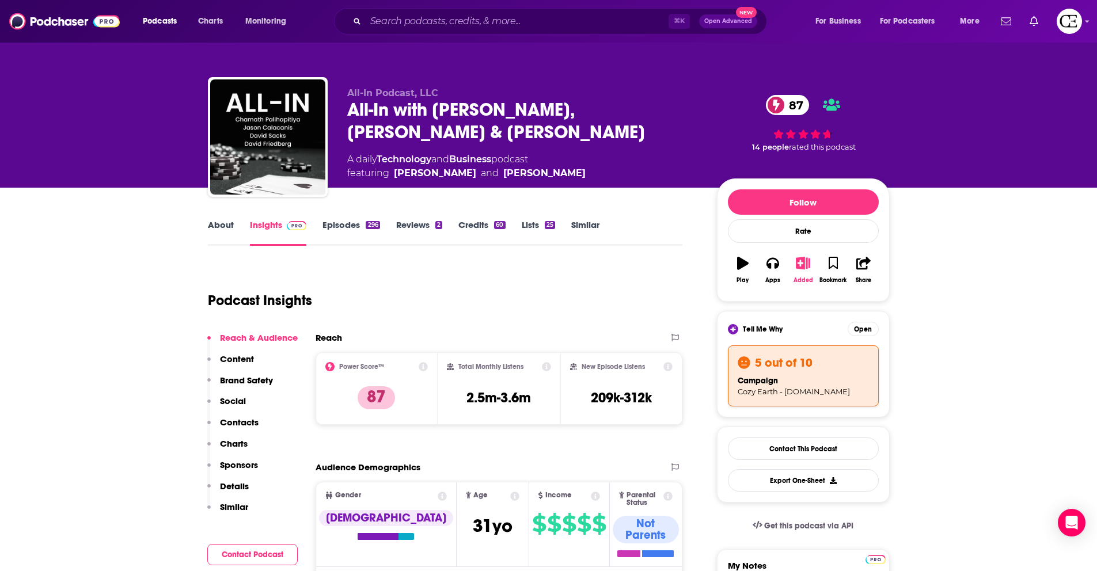
click at [804, 263] on icon "button" at bounding box center [803, 263] width 14 height 13
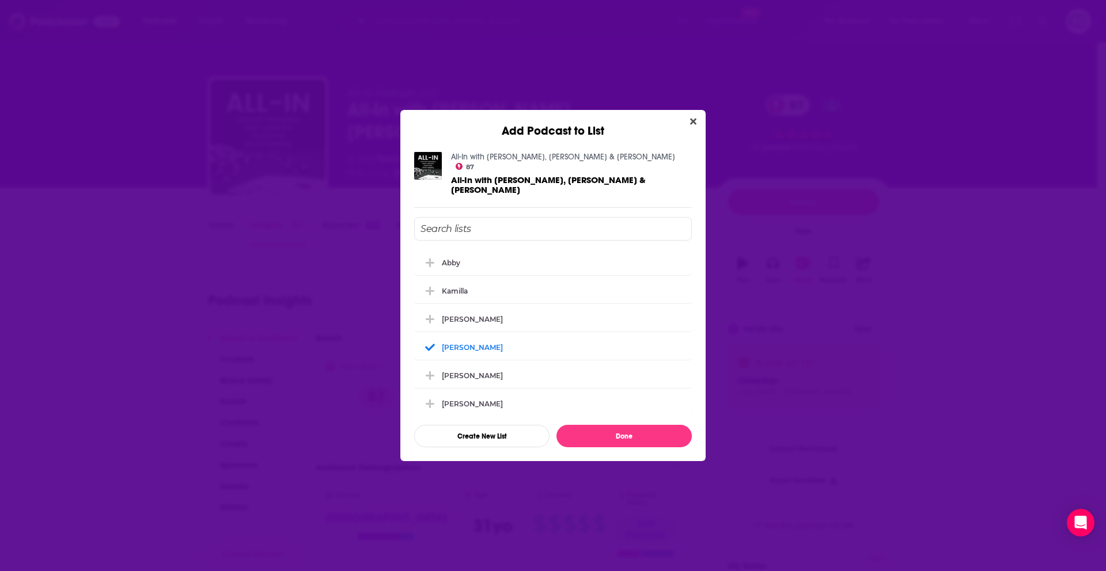
click at [690, 125] on icon "Close" at bounding box center [693, 122] width 6 height 6
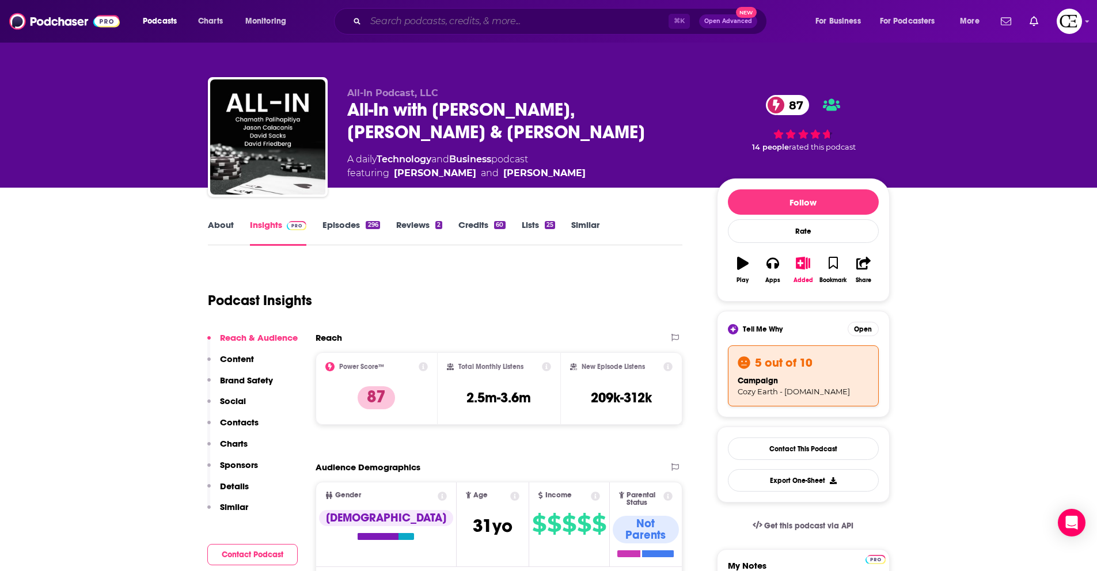
click at [434, 21] on input "Search podcasts, credits, & more..." at bounding box center [517, 21] width 303 height 18
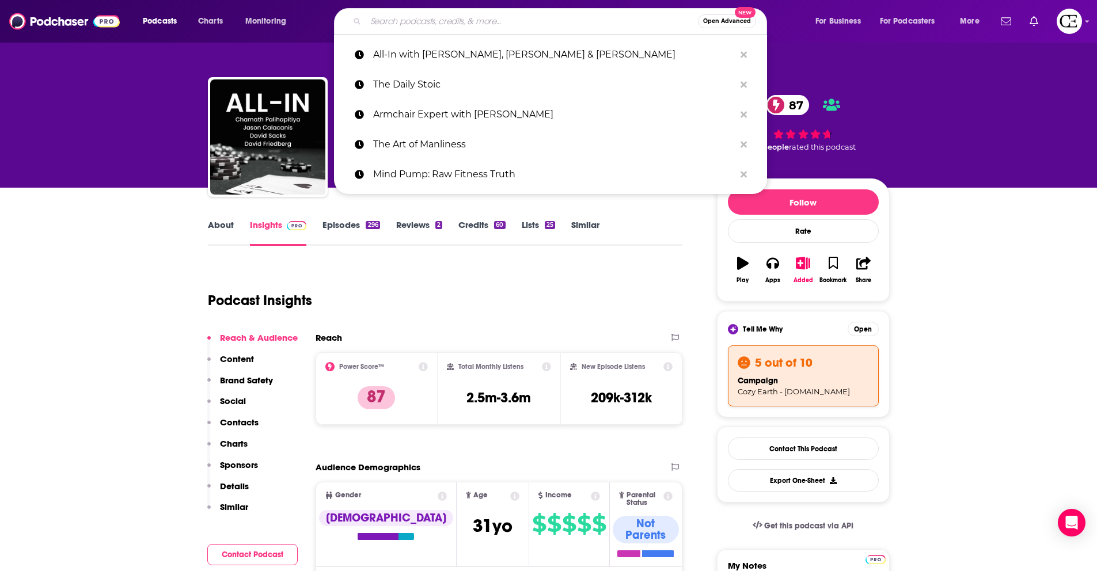
paste input "Bongino Report Early Edition"
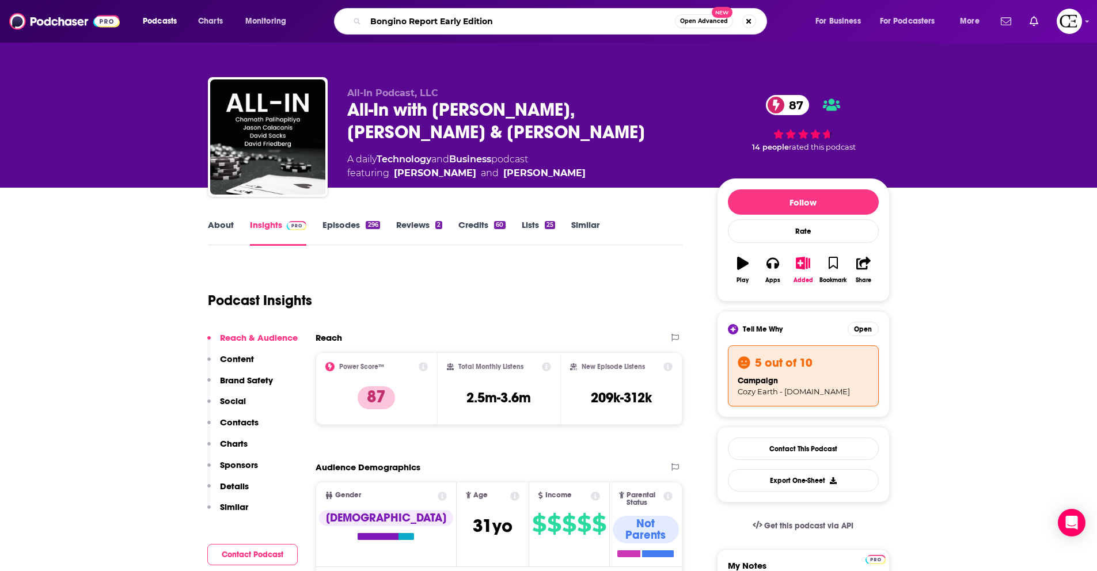
drag, startPoint x: 507, startPoint y: 24, endPoint x: 437, endPoint y: 24, distance: 69.7
click at [437, 24] on input "Bongino Report Early Edition" at bounding box center [520, 21] width 309 height 18
type input "Bongino Report"
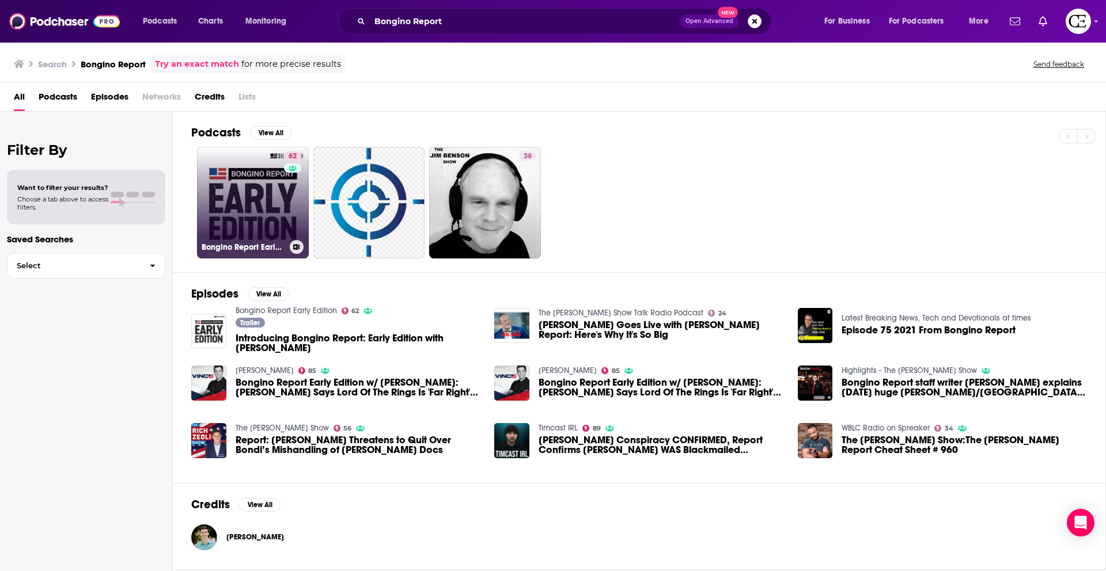
click at [278, 203] on link "62 Bongino Report Early Edition" at bounding box center [253, 203] width 112 height 112
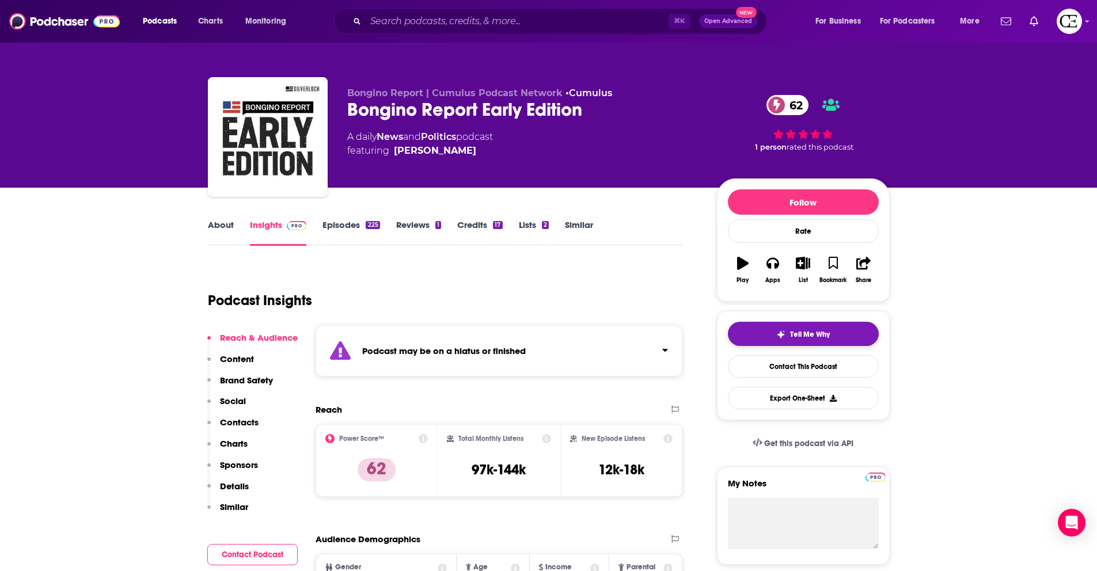
click at [788, 330] on div "Tell Me Why" at bounding box center [803, 334] width 54 height 9
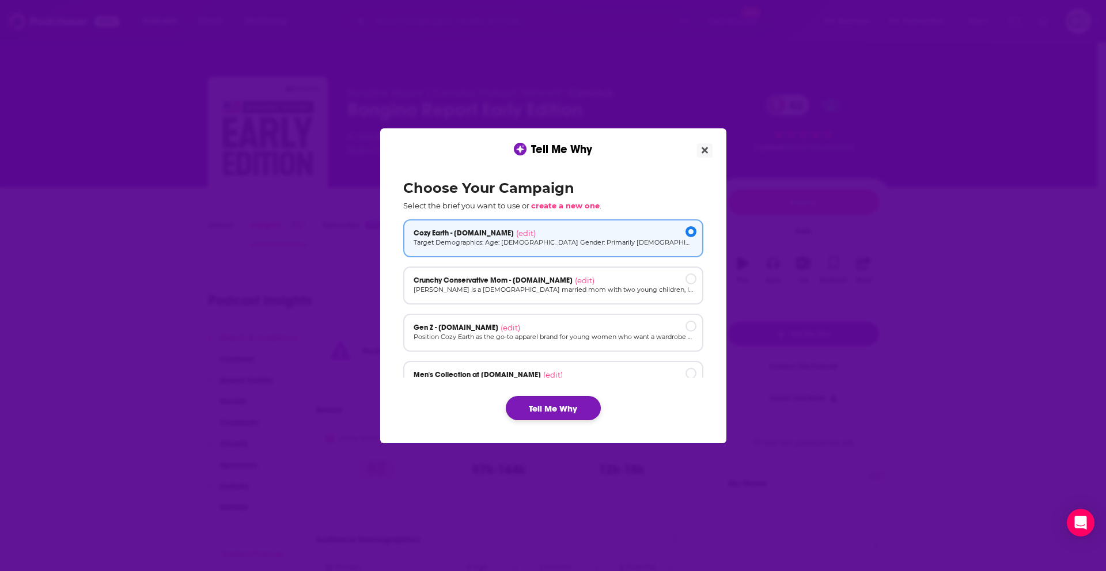
click at [556, 404] on button "Tell Me Why" at bounding box center [553, 408] width 95 height 24
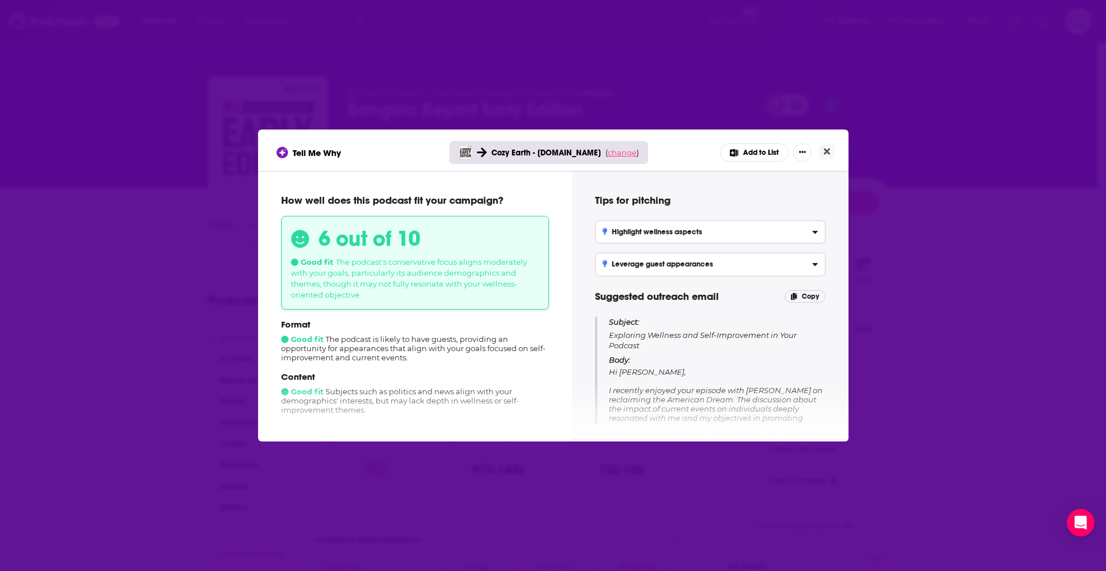
click at [617, 157] on span "change" at bounding box center [621, 152] width 29 height 9
click at [644, 232] on button "Change campaign" at bounding box center [638, 238] width 78 height 14
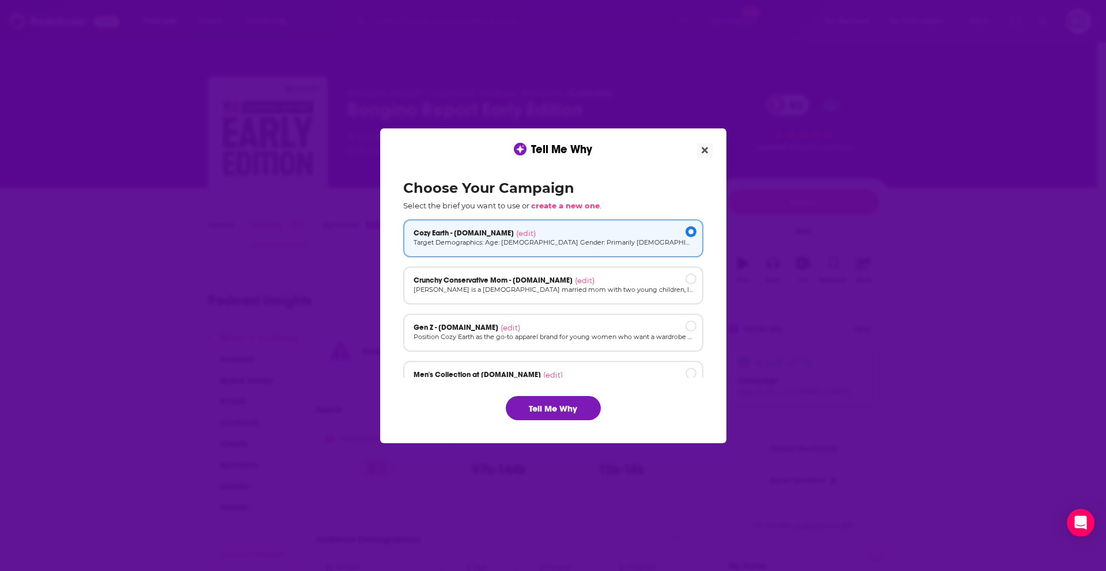
click at [598, 372] on div "Men's Collection at [DOMAIN_NAME] (edit)" at bounding box center [552, 374] width 279 height 9
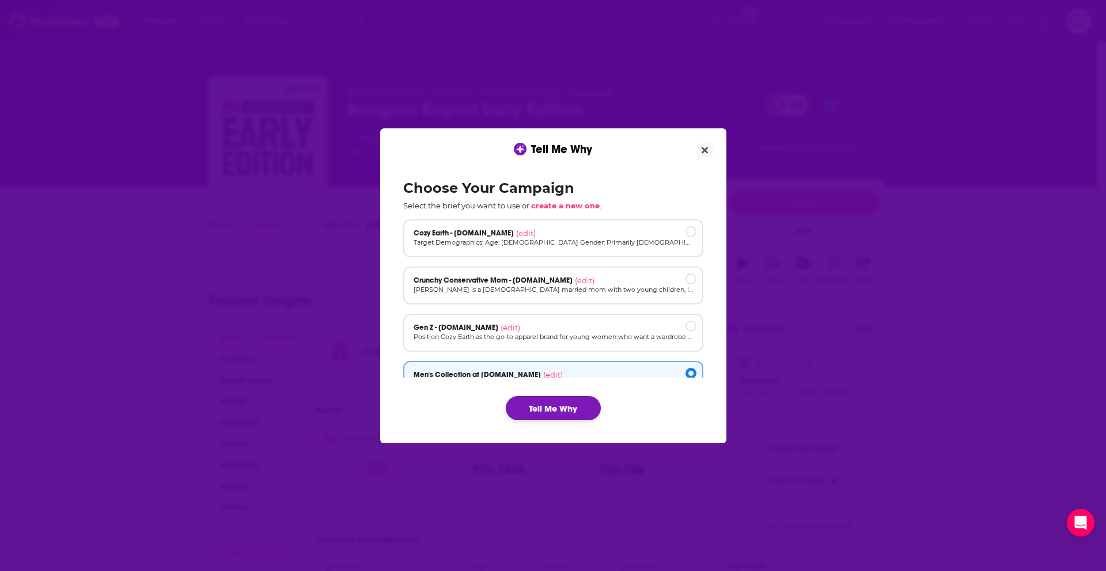
click at [578, 409] on button "Tell Me Why" at bounding box center [553, 408] width 95 height 24
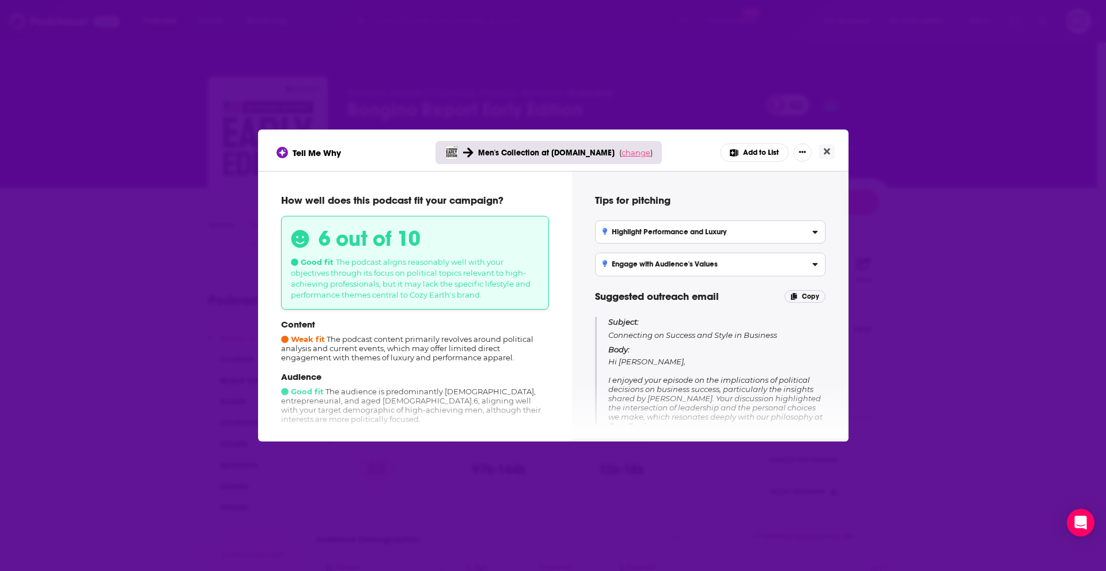
click at [622, 153] on span "change" at bounding box center [635, 152] width 29 height 9
click at [663, 233] on button "Change campaign" at bounding box center [652, 238] width 78 height 14
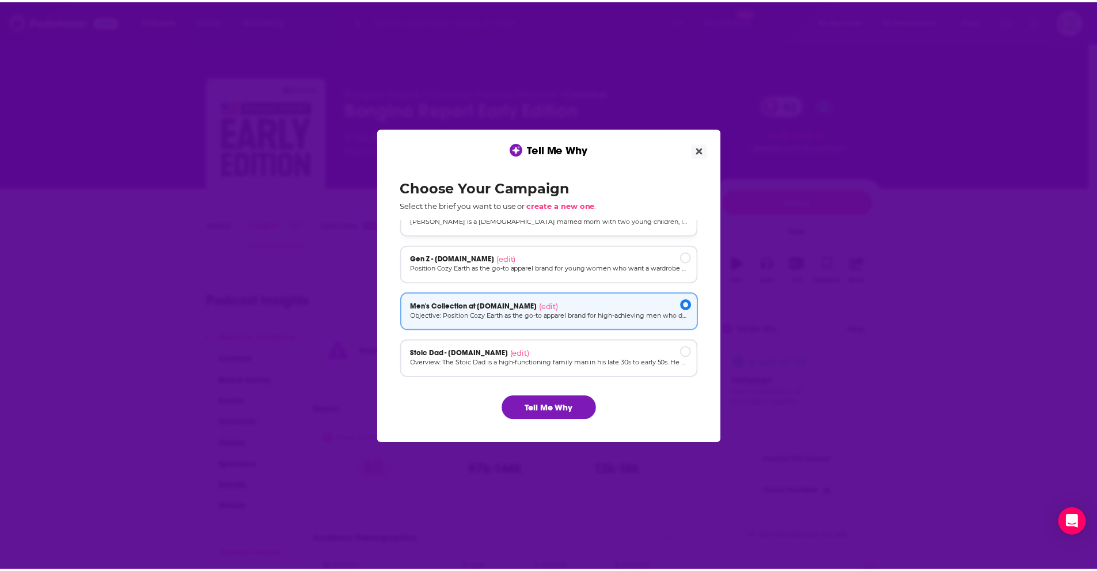
scroll to position [78, 0]
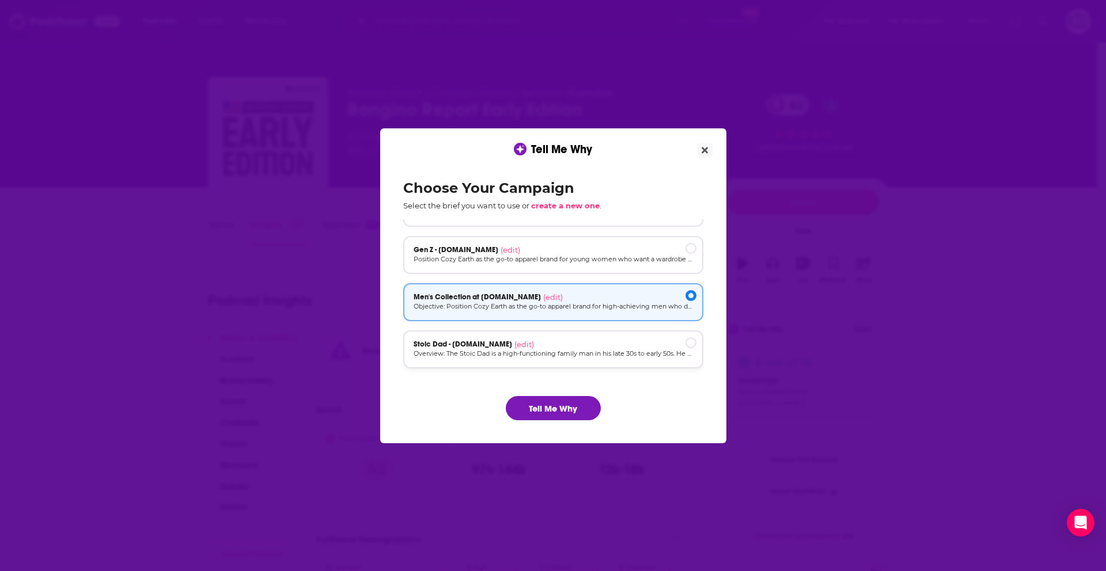
click at [578, 345] on div "Stoic Dad - [DOMAIN_NAME] (edit)" at bounding box center [552, 344] width 279 height 9
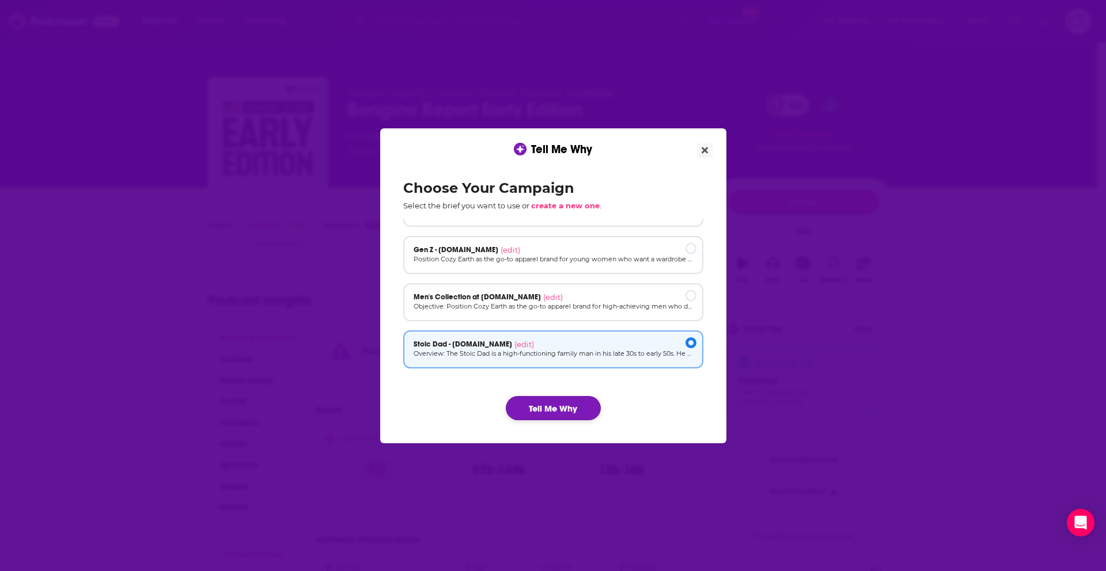
click at [563, 402] on button "Tell Me Why" at bounding box center [553, 408] width 95 height 24
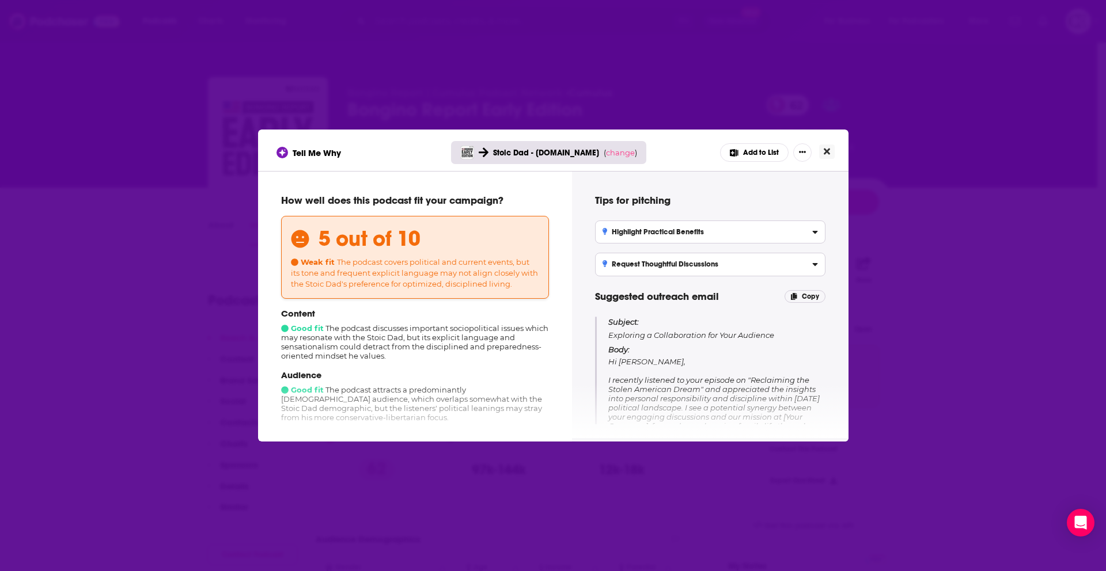
click at [831, 154] on button "Close" at bounding box center [827, 152] width 16 height 14
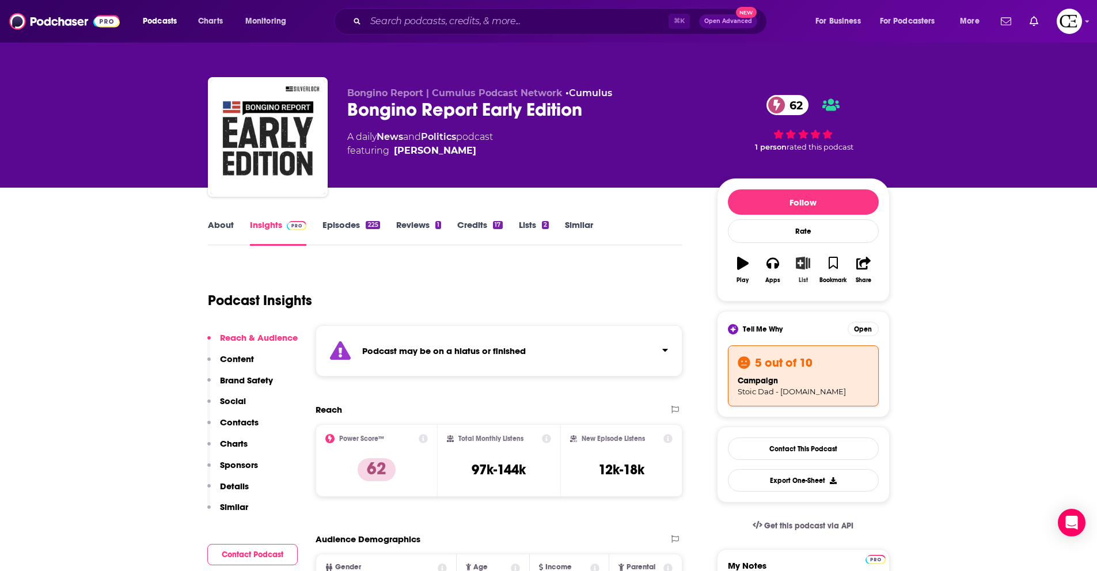
click at [803, 266] on icon "button" at bounding box center [803, 263] width 14 height 13
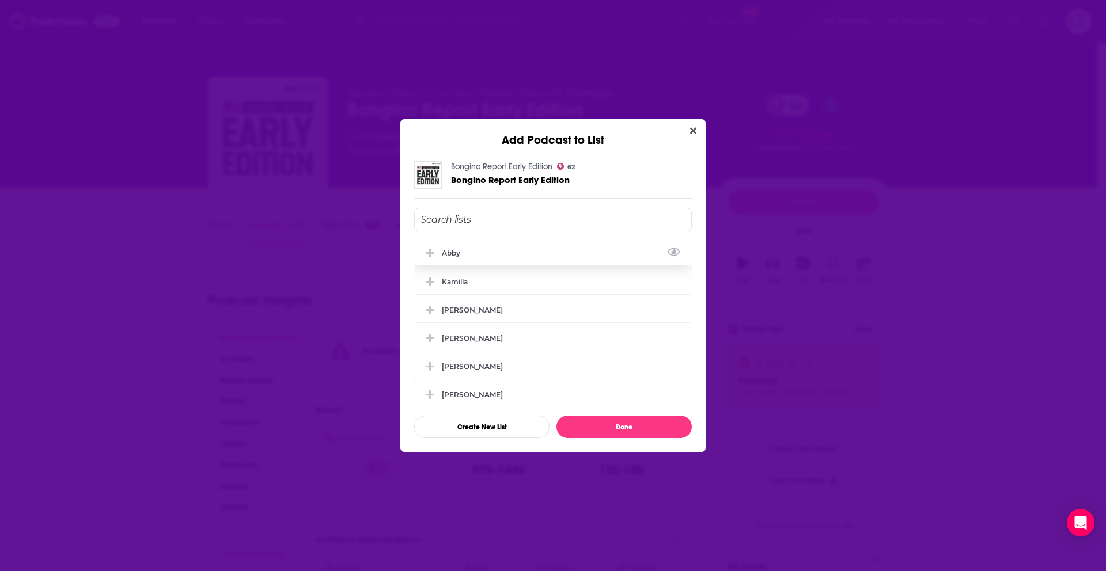
click at [434, 253] on span "Add Podcast To List" at bounding box center [429, 253] width 11 height 11
click at [622, 424] on button "Done" at bounding box center [623, 427] width 135 height 22
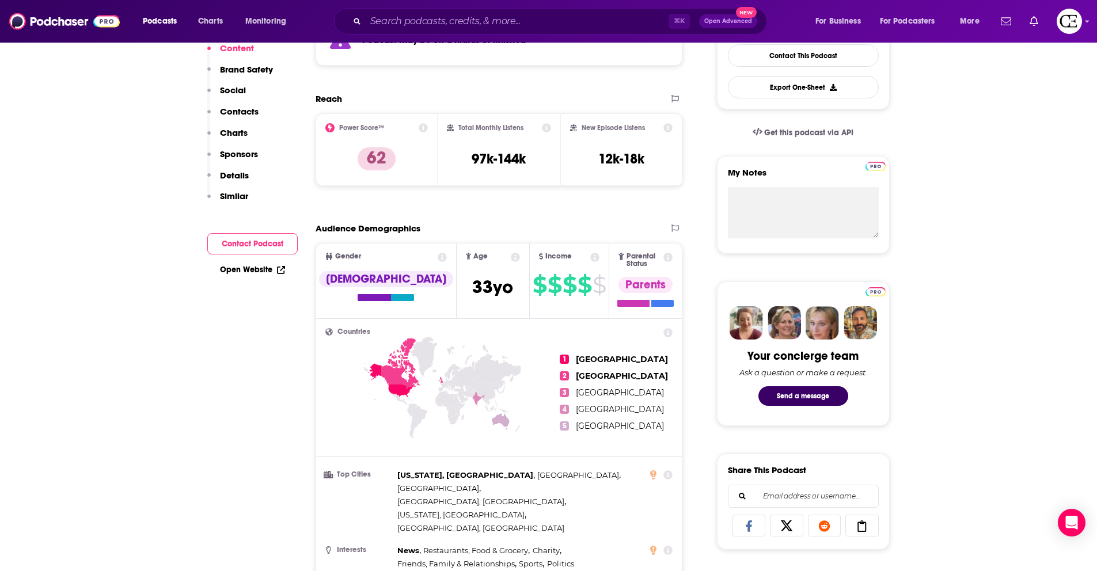
scroll to position [0, 0]
